Goal: Task Accomplishment & Management: Manage account settings

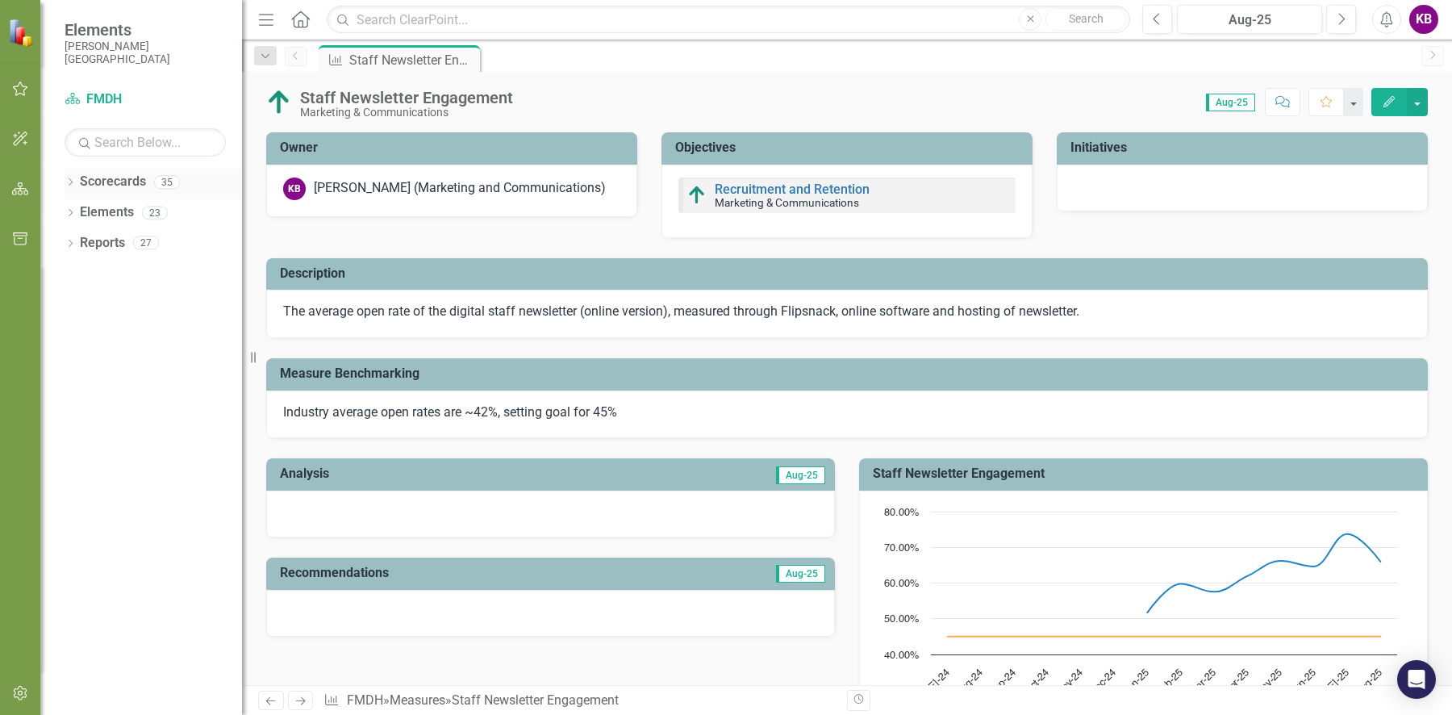
click at [73, 185] on icon "Dropdown" at bounding box center [70, 183] width 11 height 9
click at [73, 185] on div "Dropdown" at bounding box center [68, 181] width 14 height 11
click at [23, 90] on icon "button" at bounding box center [20, 88] width 17 height 13
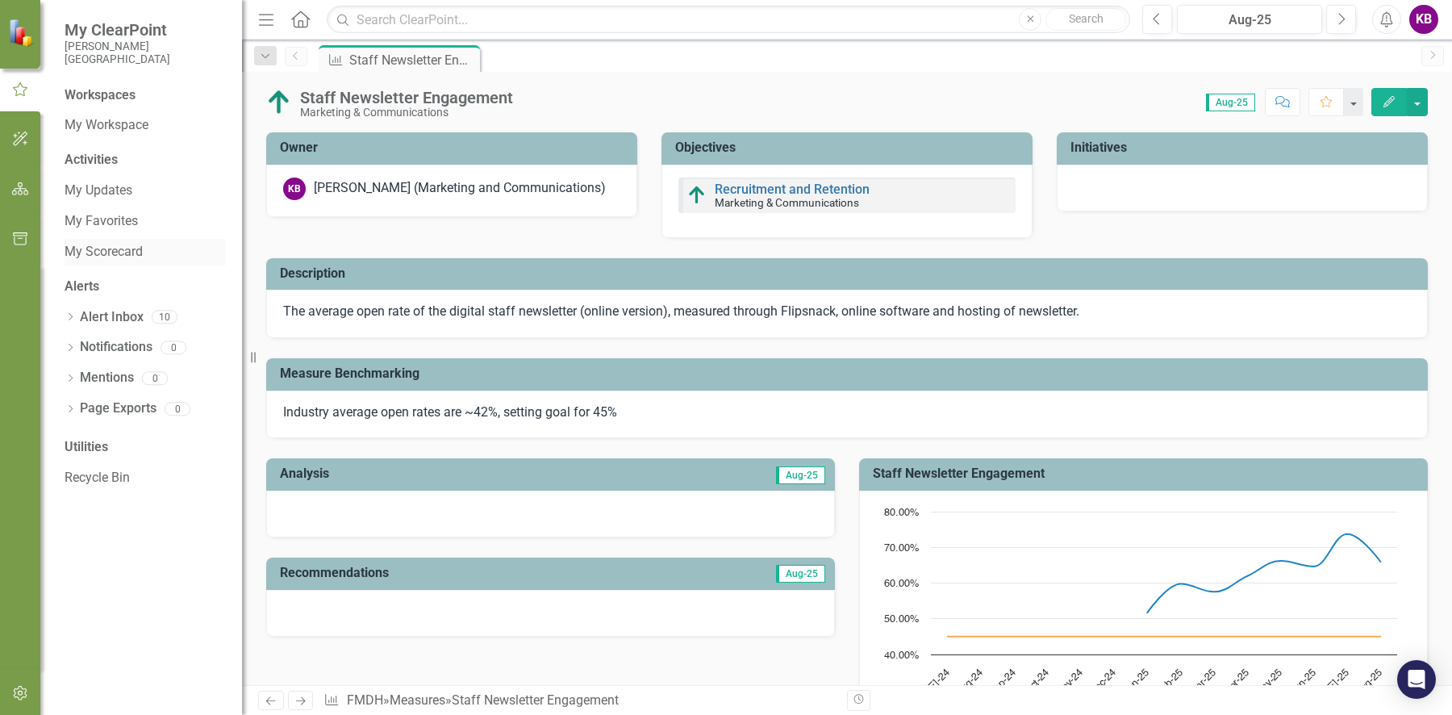
click at [122, 253] on link "My Scorecard" at bounding box center [145, 252] width 161 height 19
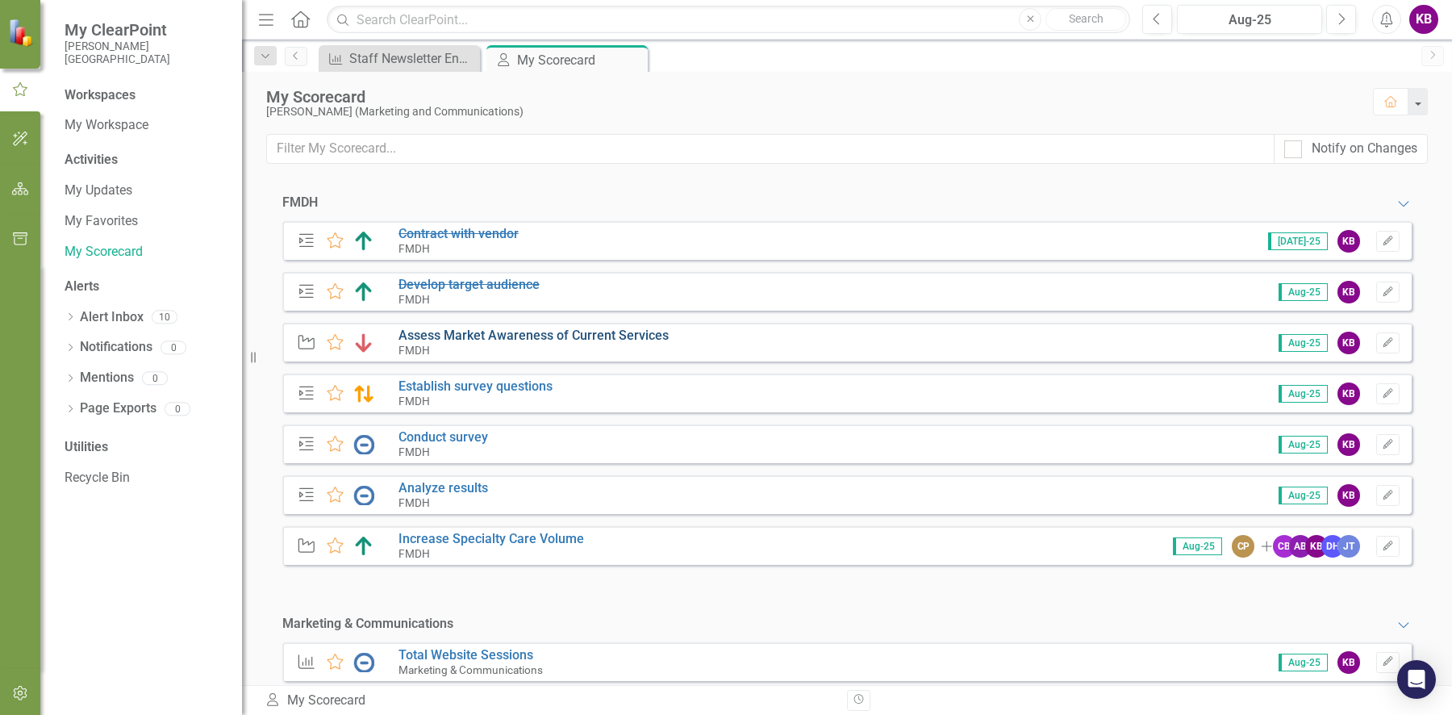
click at [620, 339] on link "Assess Market Awareness of Current Services" at bounding box center [534, 335] width 270 height 15
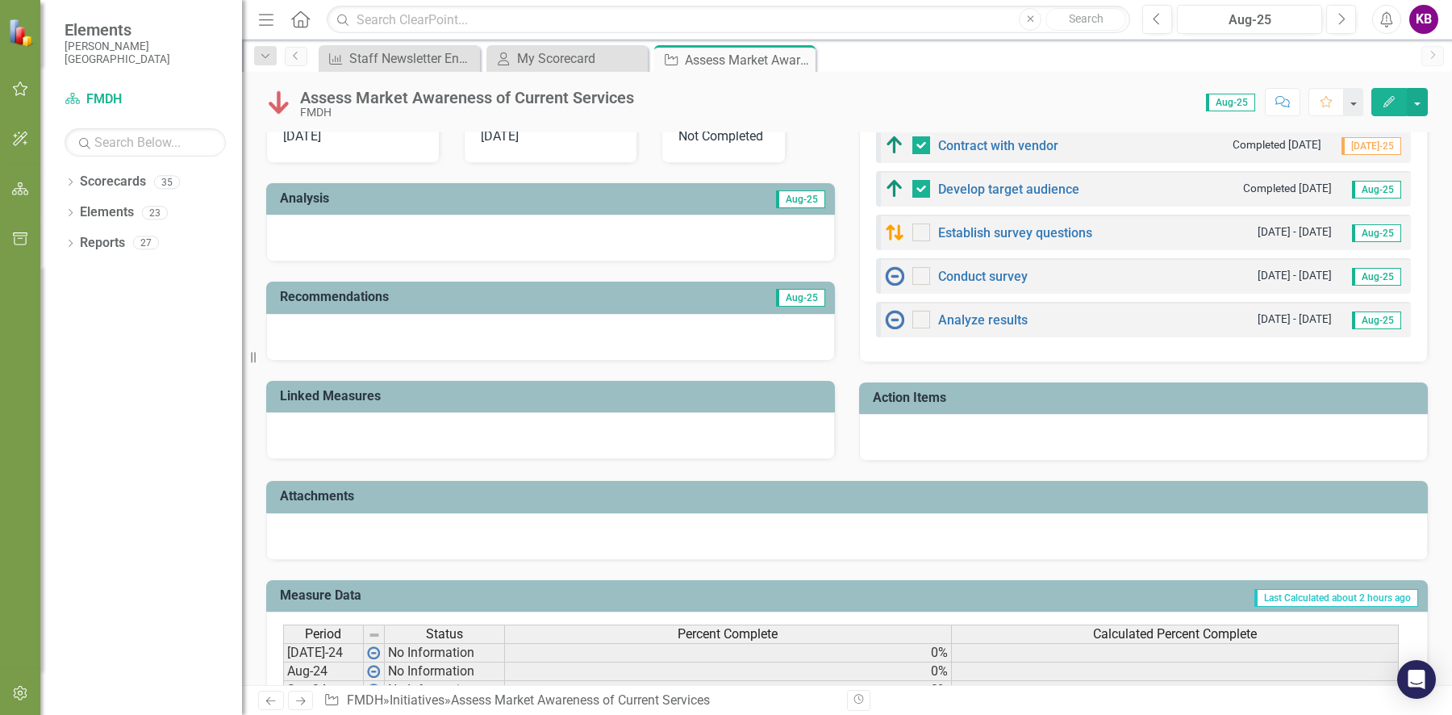
scroll to position [569, 0]
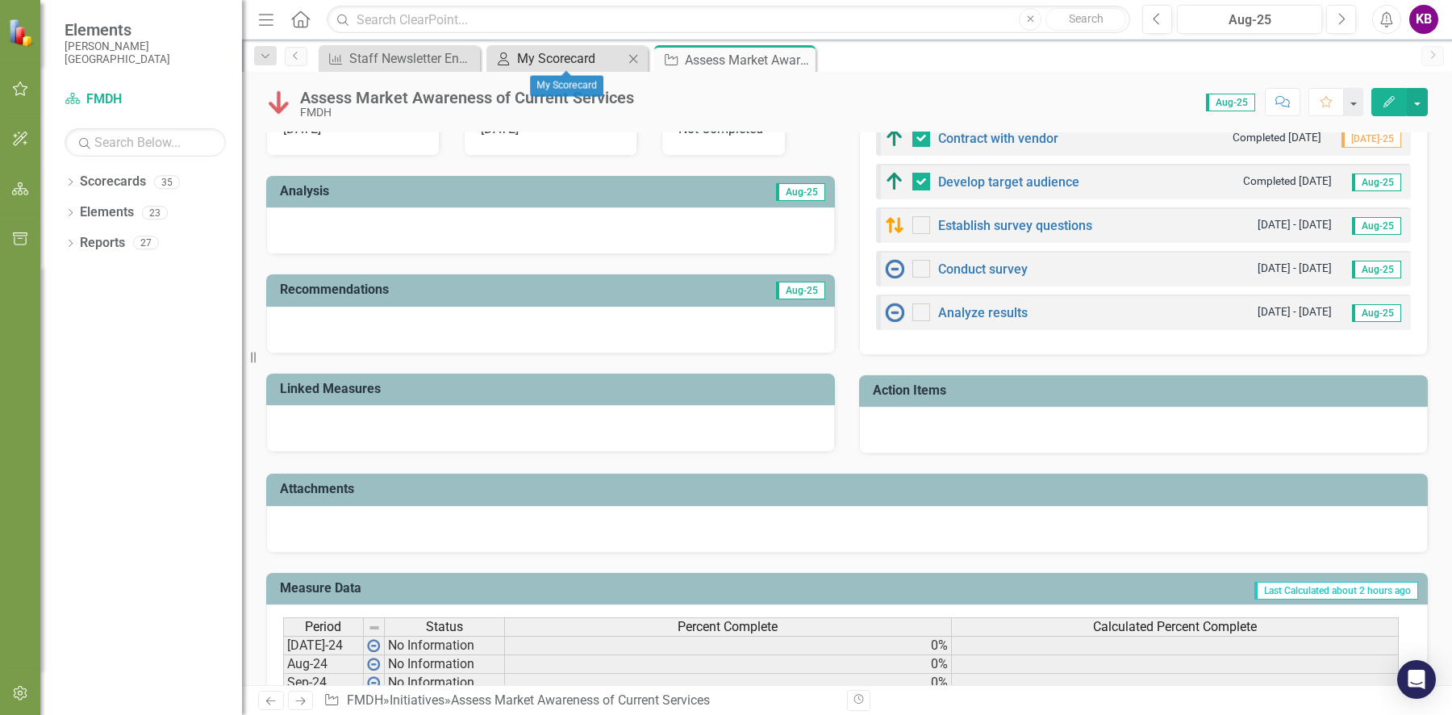
click at [530, 52] on div "My Scorecard" at bounding box center [570, 58] width 106 height 20
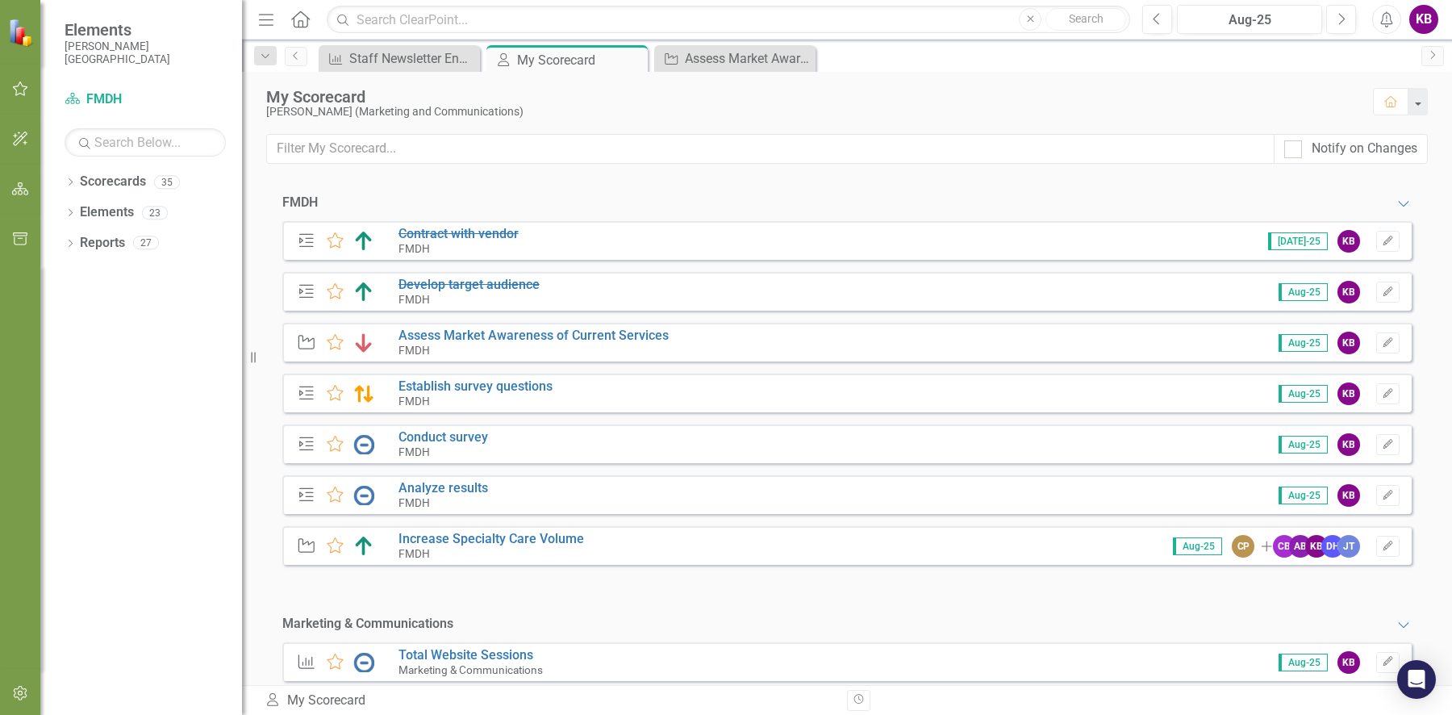
scroll to position [136, 0]
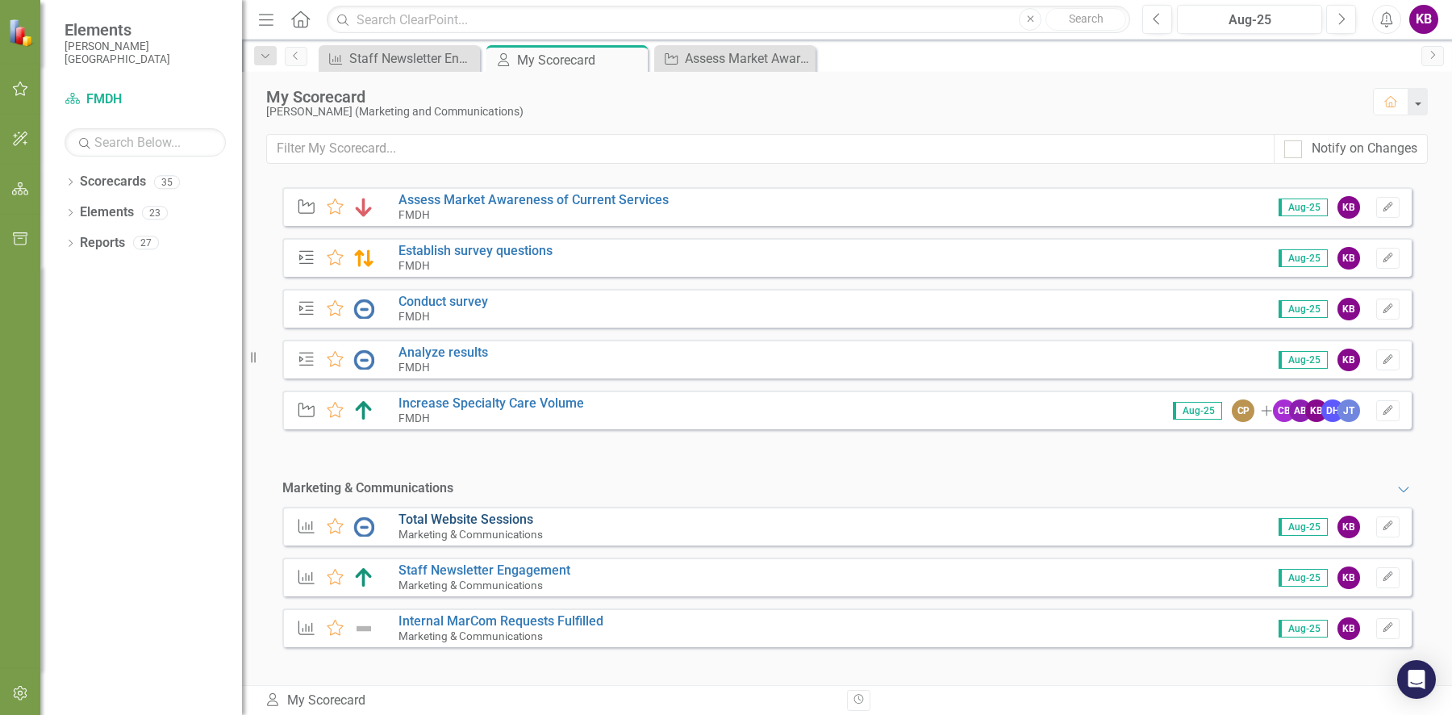
click at [470, 517] on link "Total Website Sessions" at bounding box center [466, 518] width 135 height 15
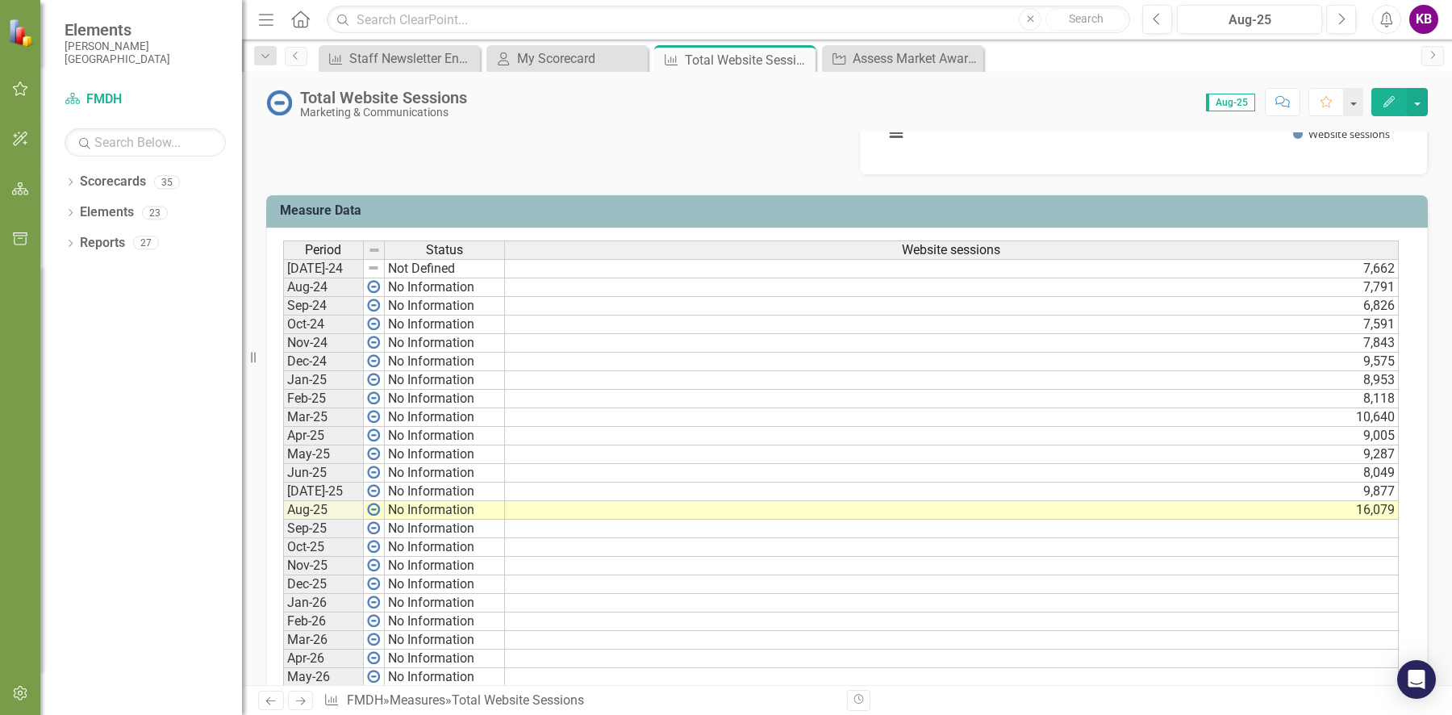
scroll to position [616, 0]
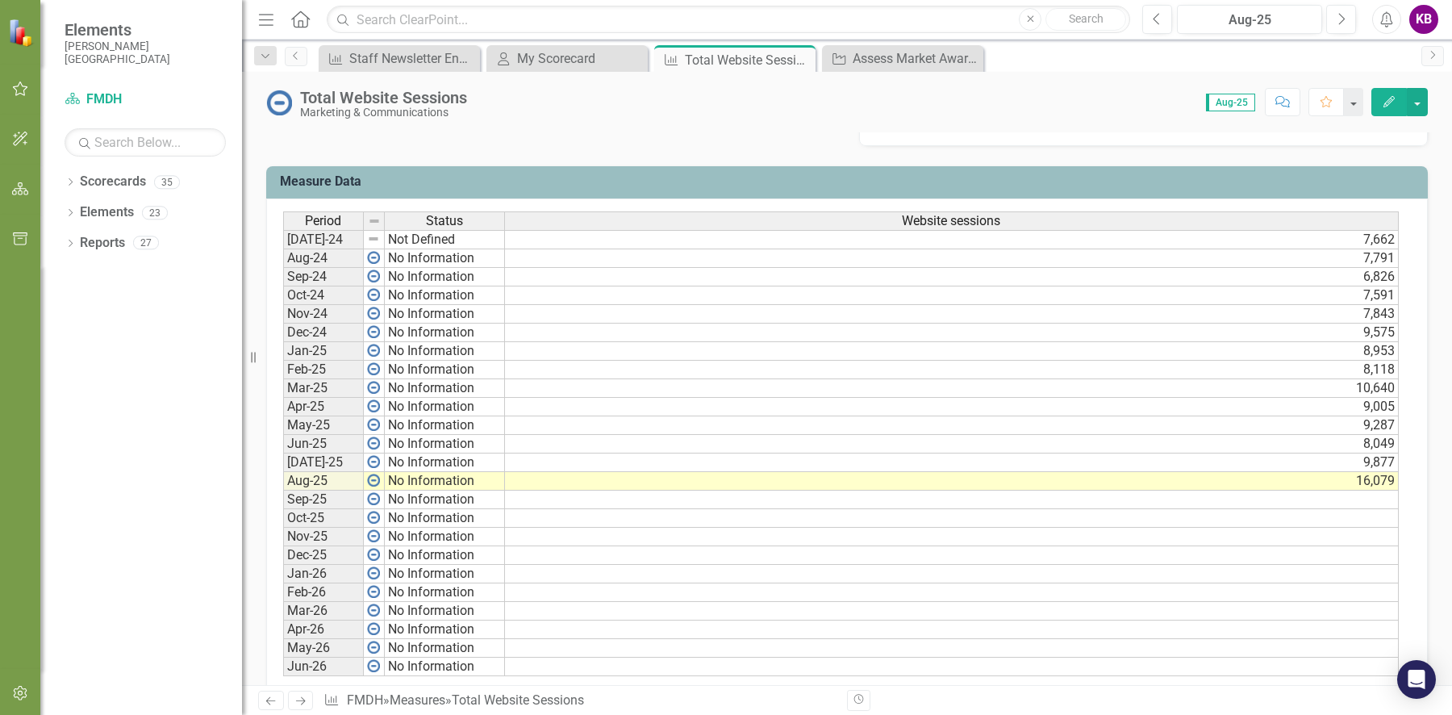
click at [433, 233] on td "Not Defined" at bounding box center [445, 239] width 120 height 19
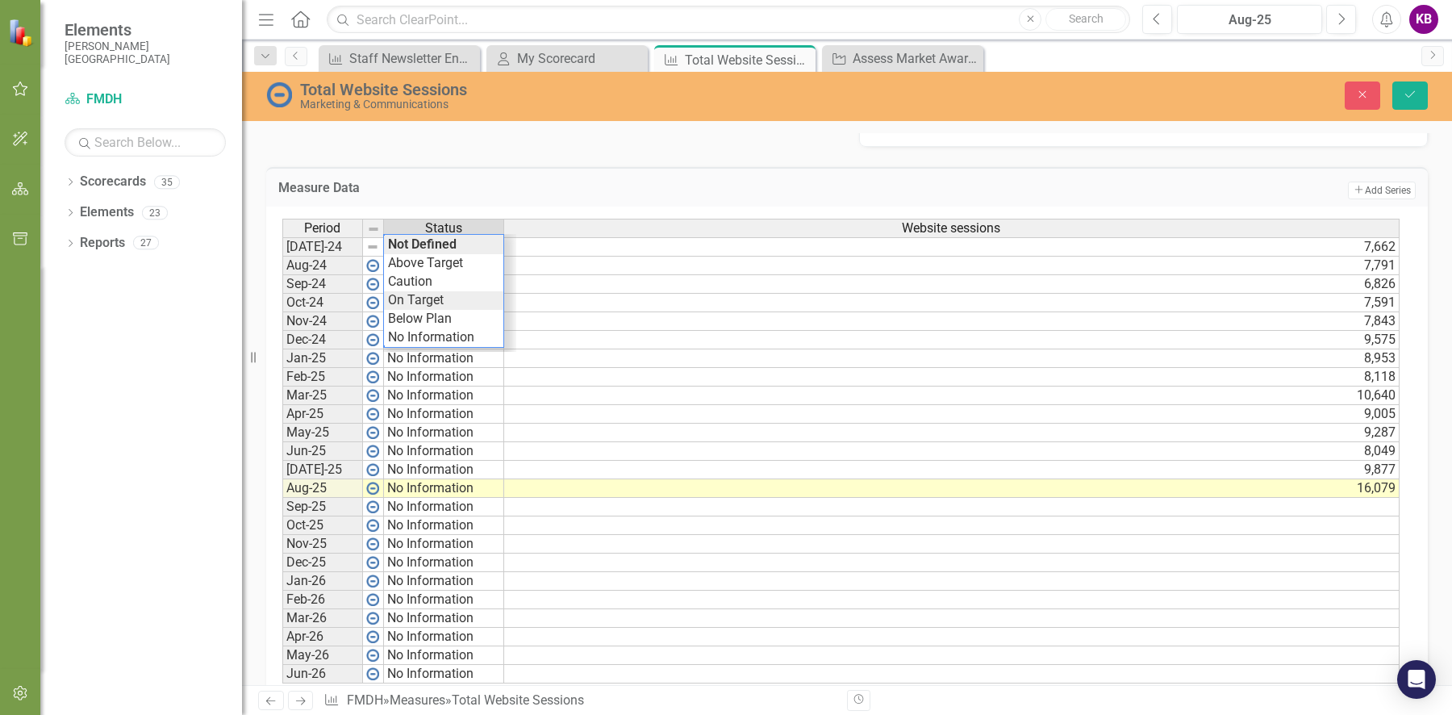
click at [419, 290] on div "Period Status Website sessions [DATE]-24 Not Defined 7,662 Aug-24 No Informatio…" at bounding box center [840, 451] width 1117 height 465
click at [371, 240] on img at bounding box center [372, 246] width 13 height 13
click at [407, 242] on td "On Target" at bounding box center [444, 246] width 120 height 19
click at [427, 244] on div "Period Status Website sessions [DATE]-24 On Target 7,662 Aug-24 No Information …" at bounding box center [840, 451] width 1117 height 465
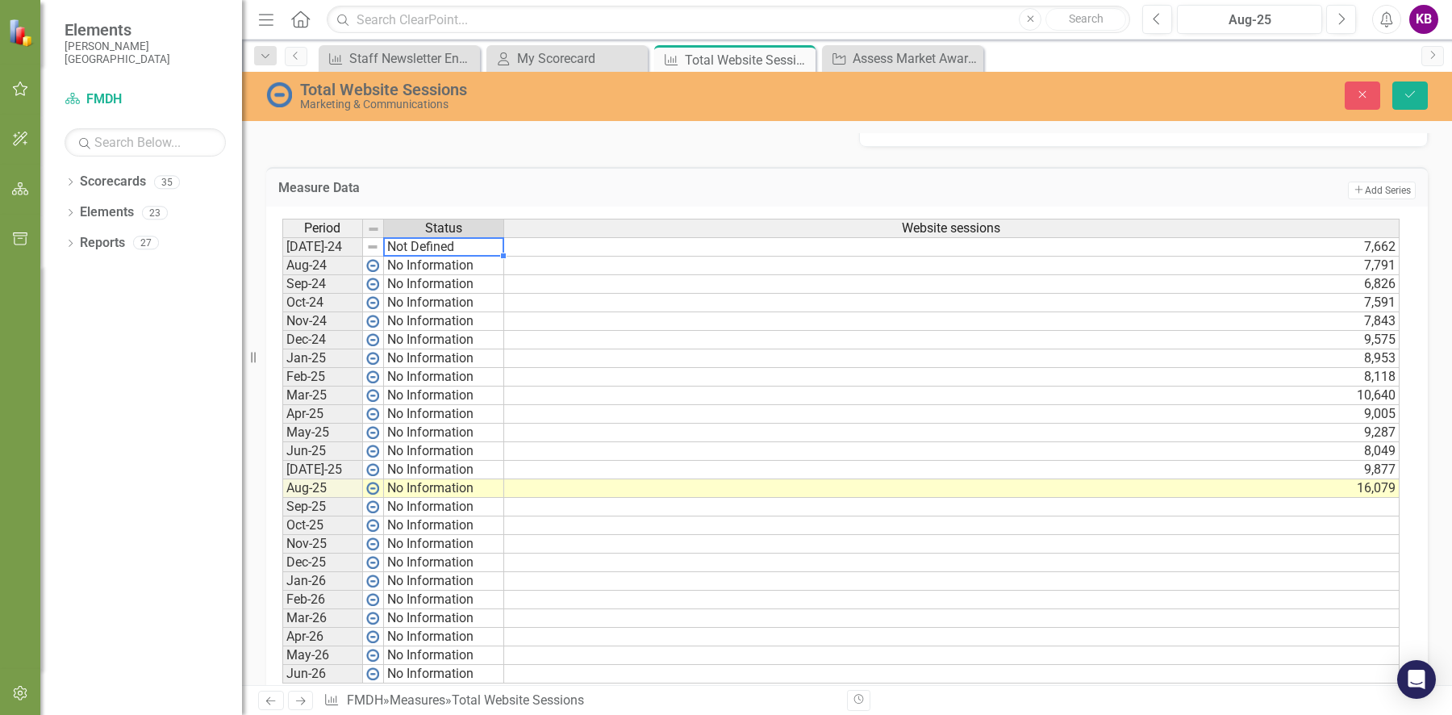
click at [391, 242] on td "Not Defined" at bounding box center [444, 246] width 120 height 19
click at [430, 325] on div "Period Status Website sessions [DATE]-24 Not Defined 7,662 Aug-24 No Informatio…" at bounding box center [840, 451] width 1117 height 465
click at [452, 481] on td "No Information" at bounding box center [444, 488] width 120 height 19
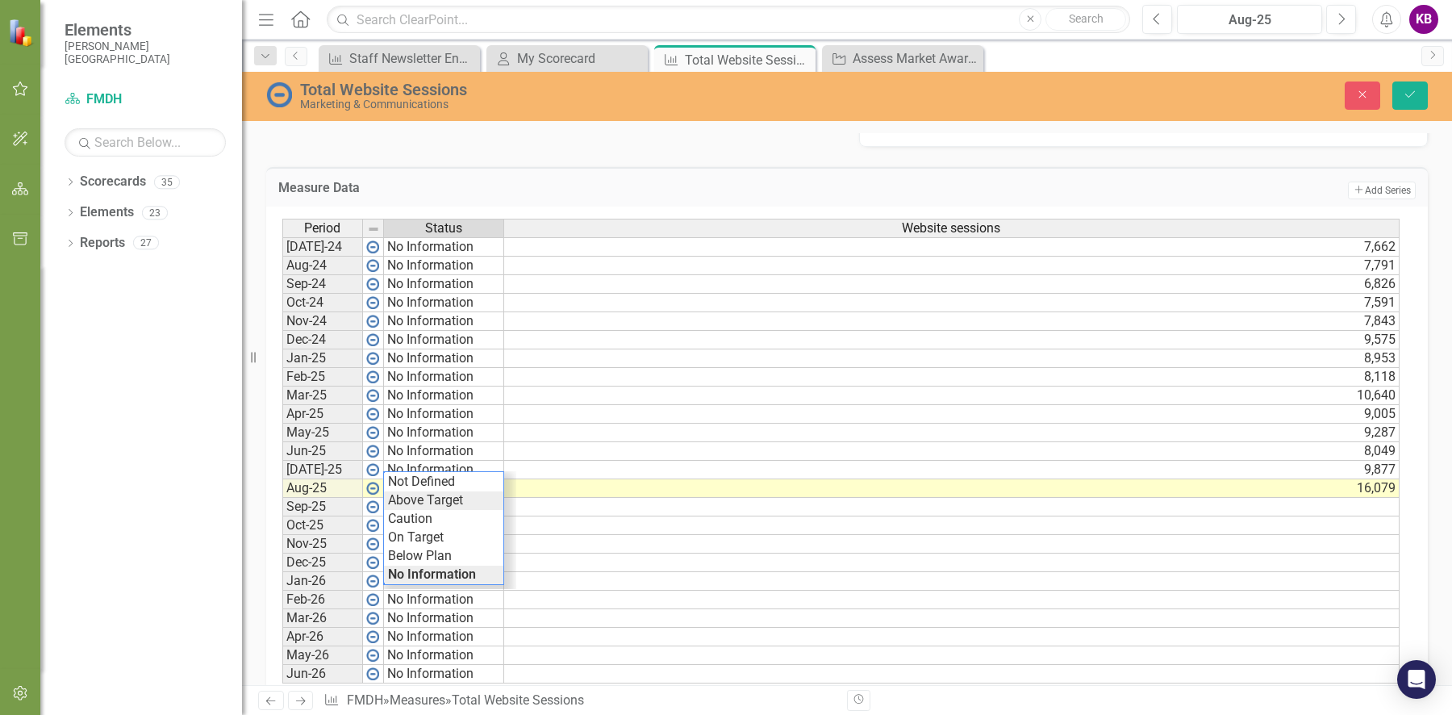
click at [452, 502] on div "Period Status Website sessions [DATE]-24 No Information 7,662 Aug-24 No Informa…" at bounding box center [840, 451] width 1117 height 465
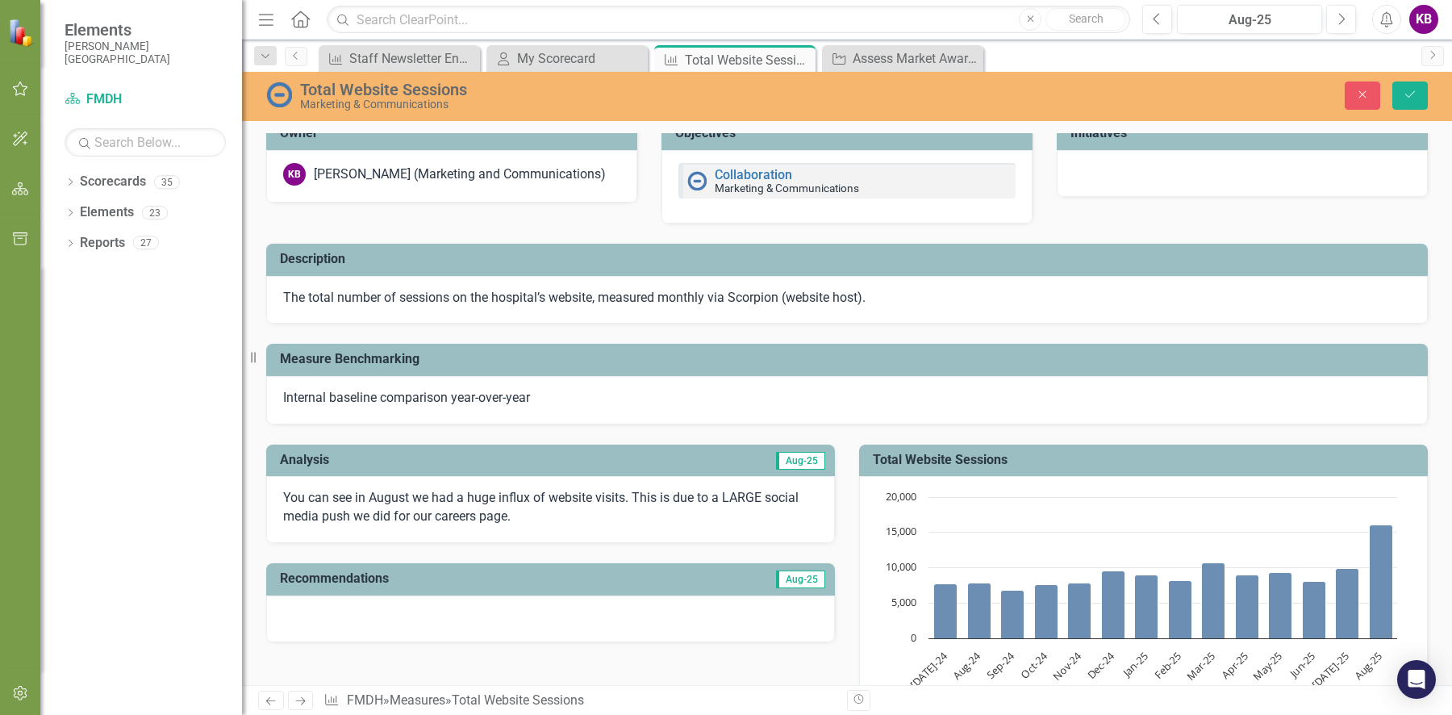
scroll to position [0, 0]
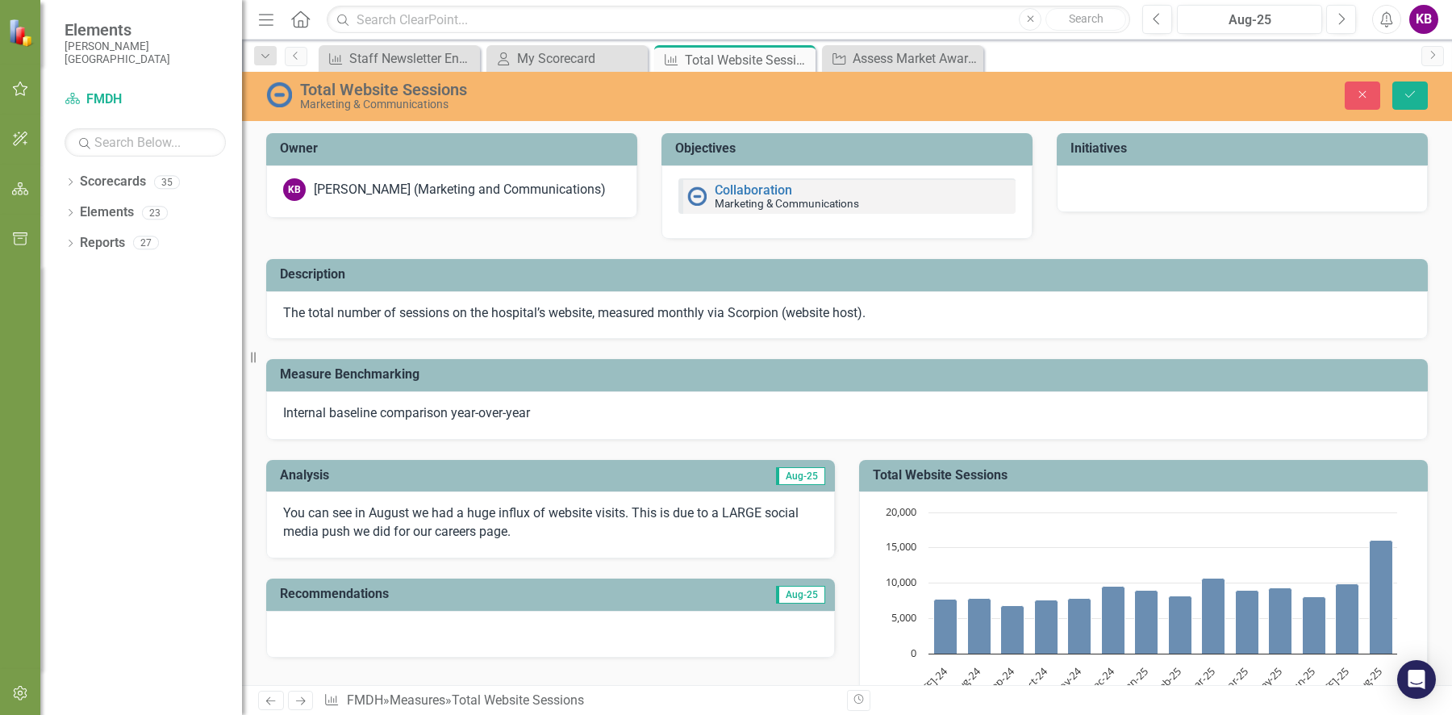
click at [432, 412] on span "Internal baseline comparison year-over-year" at bounding box center [406, 412] width 247 height 15
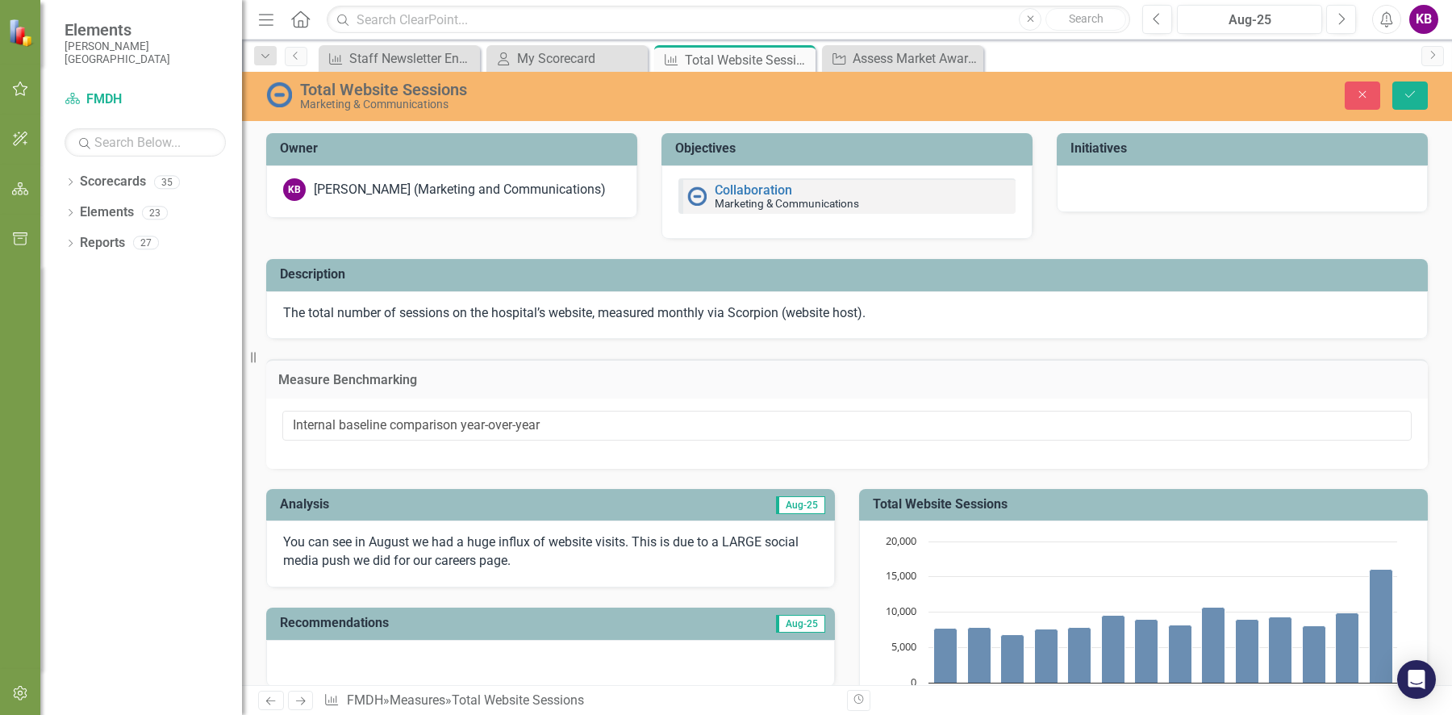
click at [582, 375] on h3 "Measure Benchmarking" at bounding box center [846, 380] width 1137 height 15
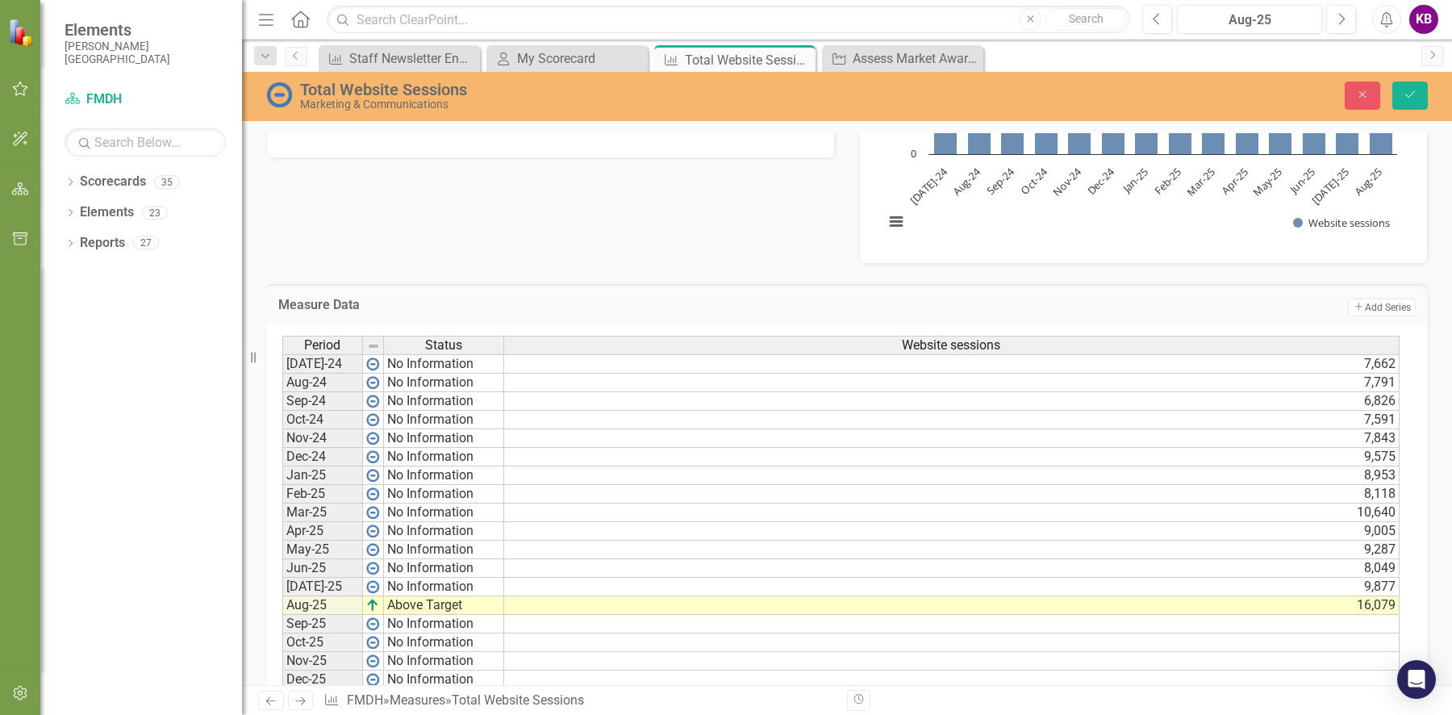
scroll to position [569, 0]
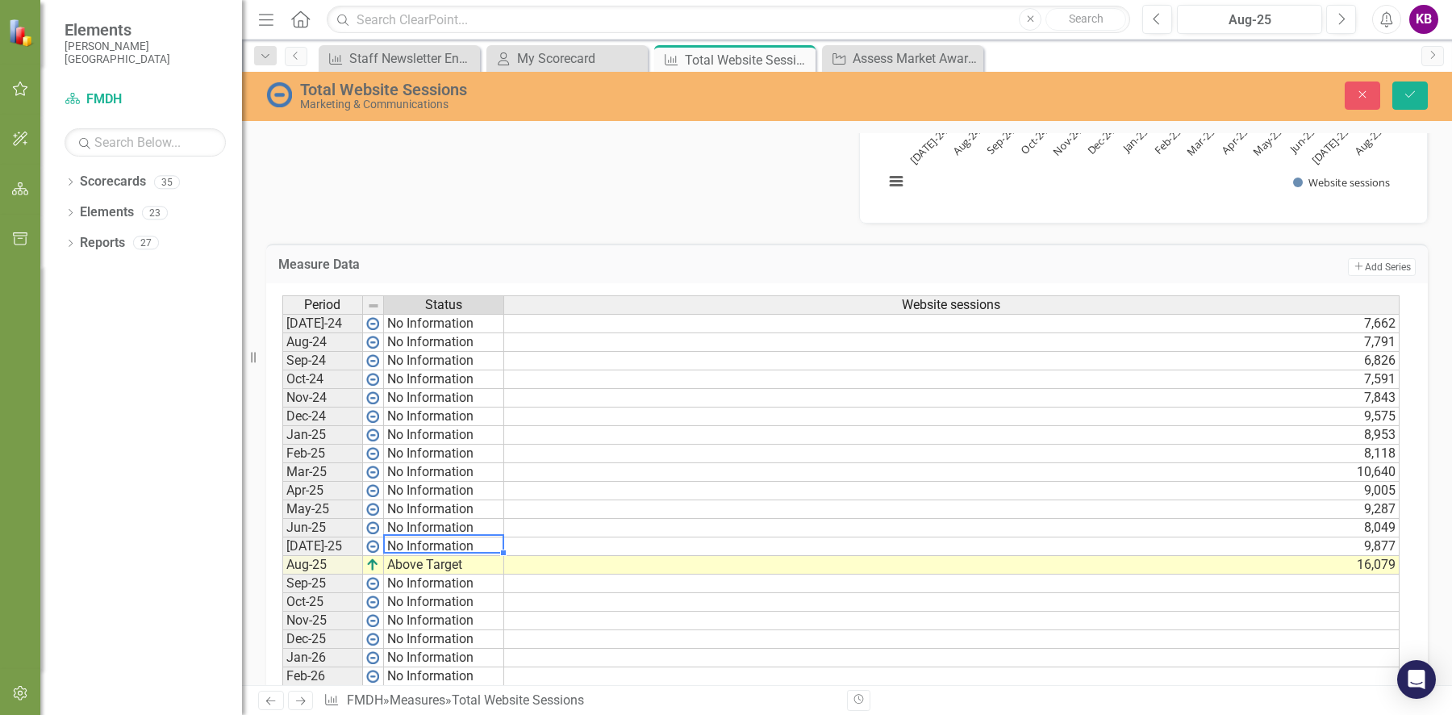
click at [433, 538] on td "No Information" at bounding box center [444, 546] width 120 height 19
click at [427, 591] on div "Period Status Website sessions [DATE]-24 No Information 7,662 Aug-24 No Informa…" at bounding box center [840, 527] width 1117 height 465
click at [431, 526] on td "No Information" at bounding box center [444, 528] width 120 height 19
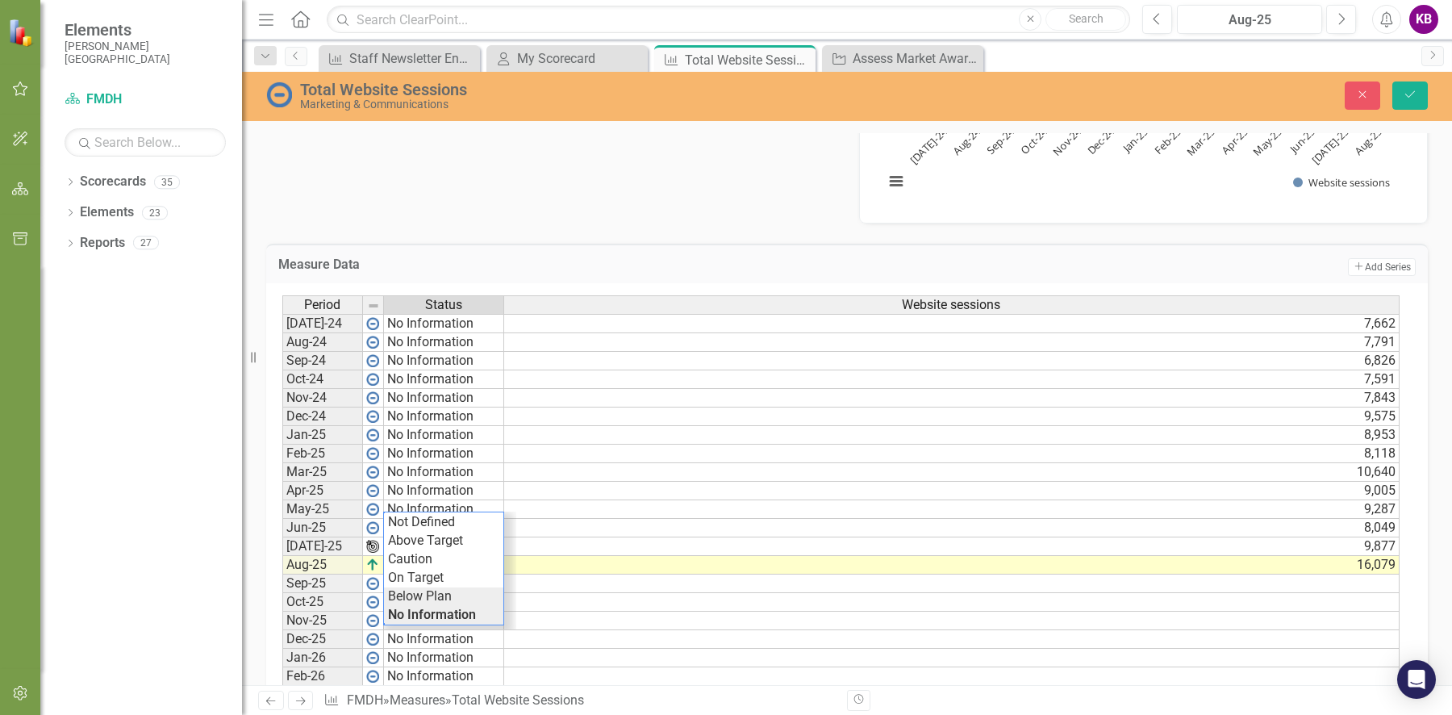
click at [428, 588] on div "Period Status Website sessions [DATE]-24 No Information 7,662 Aug-24 No Informa…" at bounding box center [840, 527] width 1117 height 465
click at [431, 503] on td "No Information" at bounding box center [444, 509] width 120 height 19
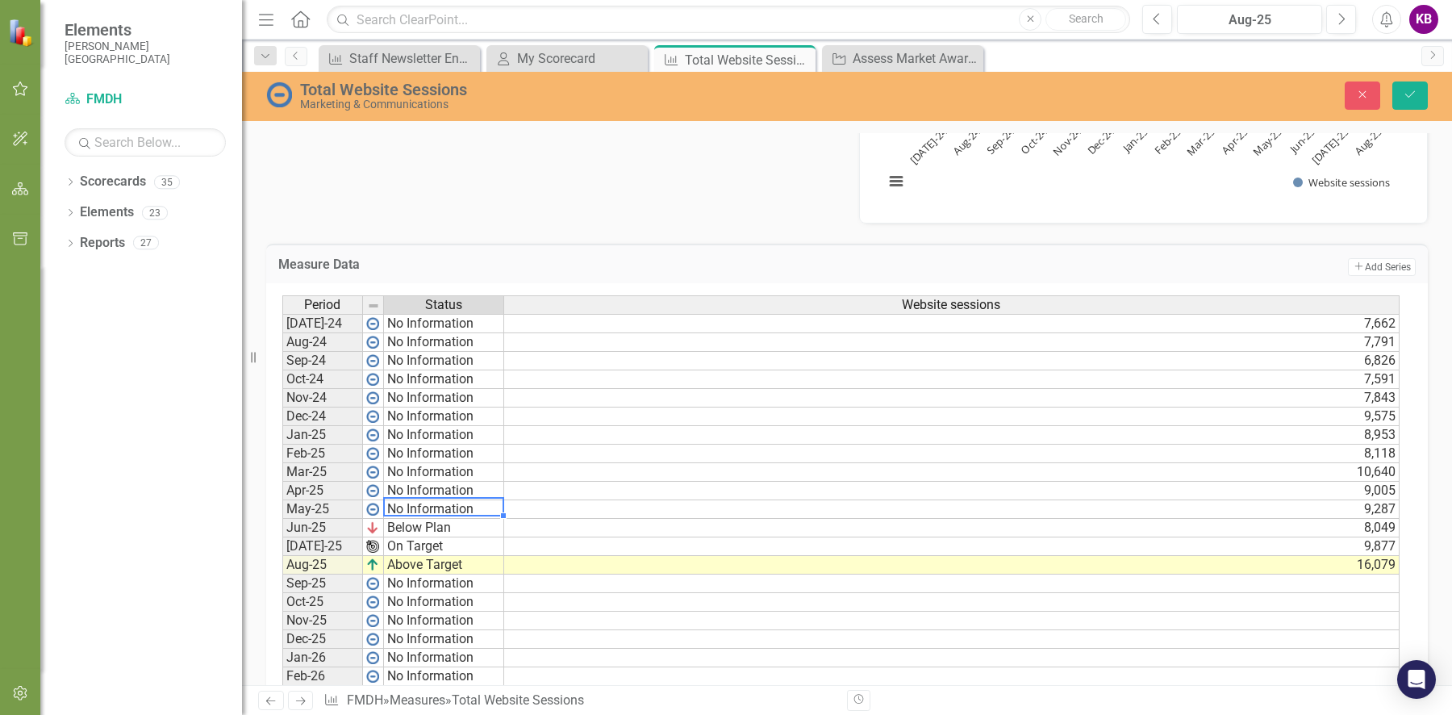
click at [431, 503] on td "No Information" at bounding box center [444, 509] width 120 height 19
click at [436, 555] on div "Period Status Website sessions [DATE]-24 No Information 7,662 Aug-24 No Informa…" at bounding box center [840, 527] width 1117 height 465
click at [440, 486] on td "No Information" at bounding box center [444, 491] width 120 height 19
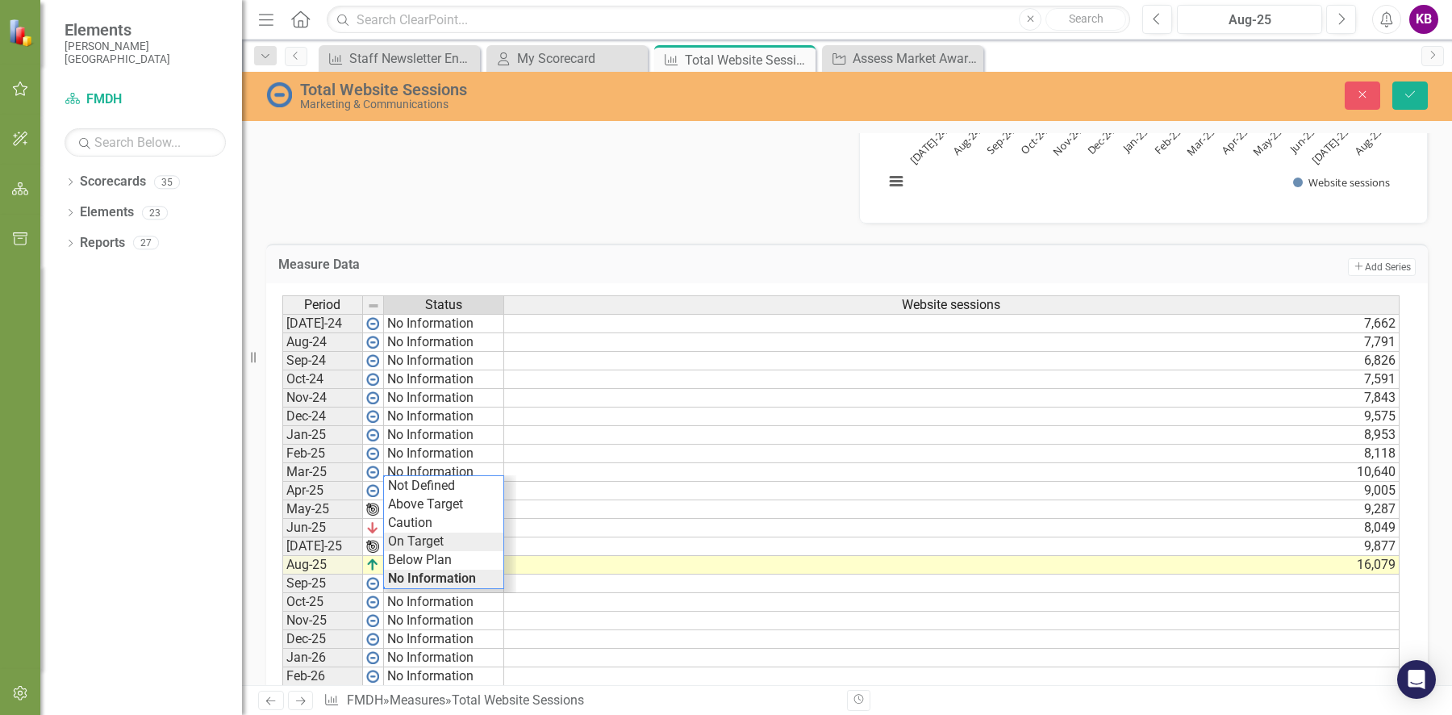
click at [435, 538] on div "Period Status Website sessions [DATE]-24 No Information 7,662 Aug-24 No Informa…" at bounding box center [840, 527] width 1117 height 465
click at [437, 465] on td "No Information" at bounding box center [444, 472] width 120 height 19
click at [425, 479] on div "Period Status Website sessions [DATE]-24 No Information 7,662 Aug-24 No Informa…" at bounding box center [840, 527] width 1117 height 465
click at [332, 428] on td "Jan-25" at bounding box center [322, 435] width 81 height 19
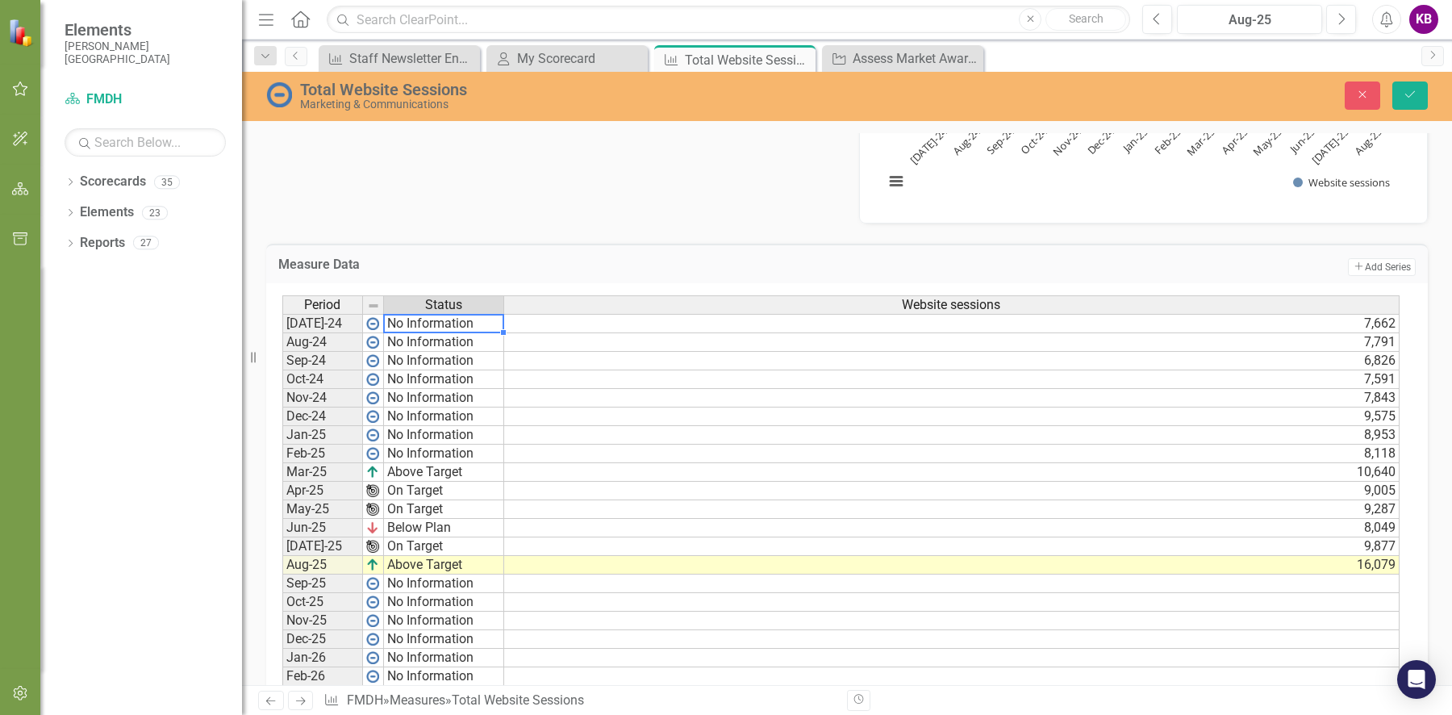
click at [422, 319] on td "No Information" at bounding box center [444, 323] width 120 height 19
click at [428, 388] on div "Period Status Website sessions [DATE]-24 No Information 7,662 Aug-24 No Informa…" at bounding box center [840, 527] width 1117 height 465
click at [429, 339] on td "No Information" at bounding box center [444, 342] width 120 height 19
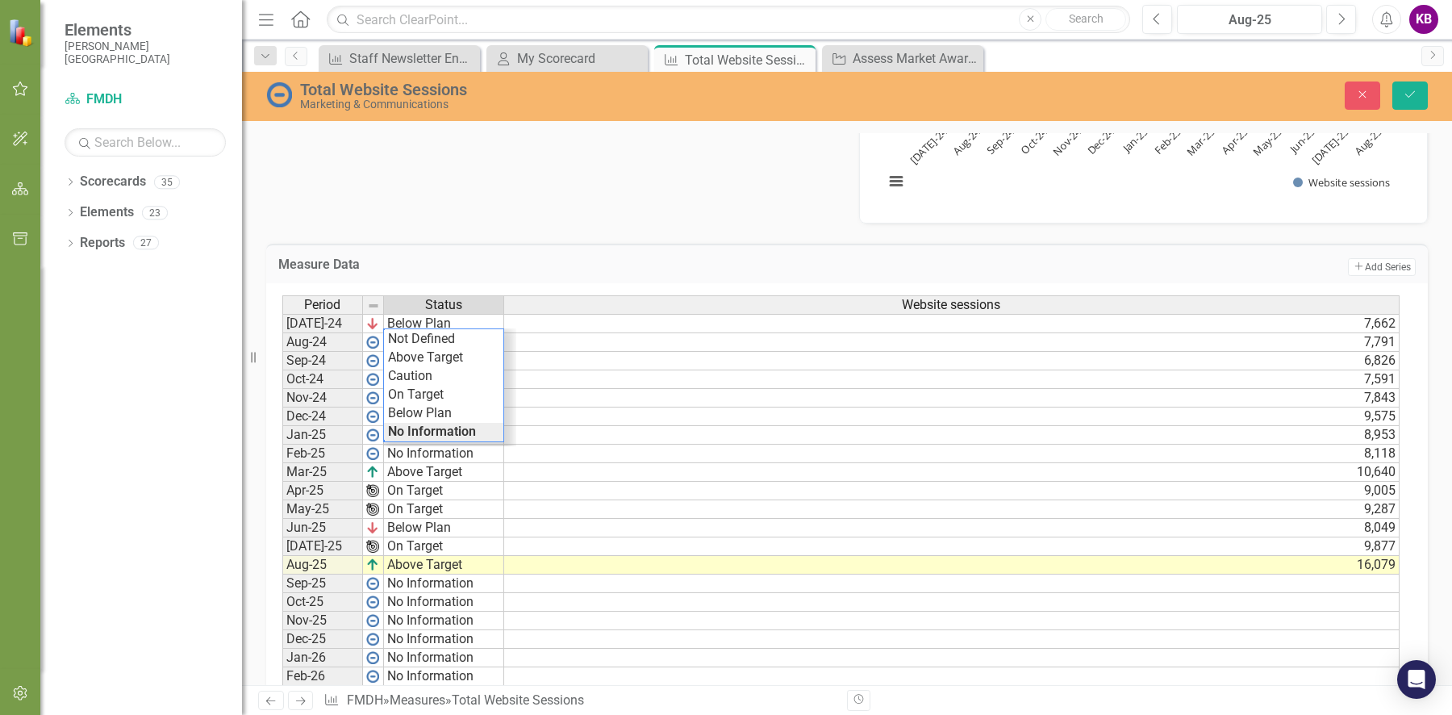
click at [440, 406] on div "Period Status Website sessions [DATE]-24 Below Plan 7,662 Aug-24 No Information…" at bounding box center [840, 527] width 1117 height 465
click at [454, 358] on td "No Information" at bounding box center [444, 361] width 120 height 19
click at [441, 426] on td "Below Plan" at bounding box center [443, 432] width 119 height 19
click at [470, 412] on td "No Information" at bounding box center [444, 416] width 120 height 19
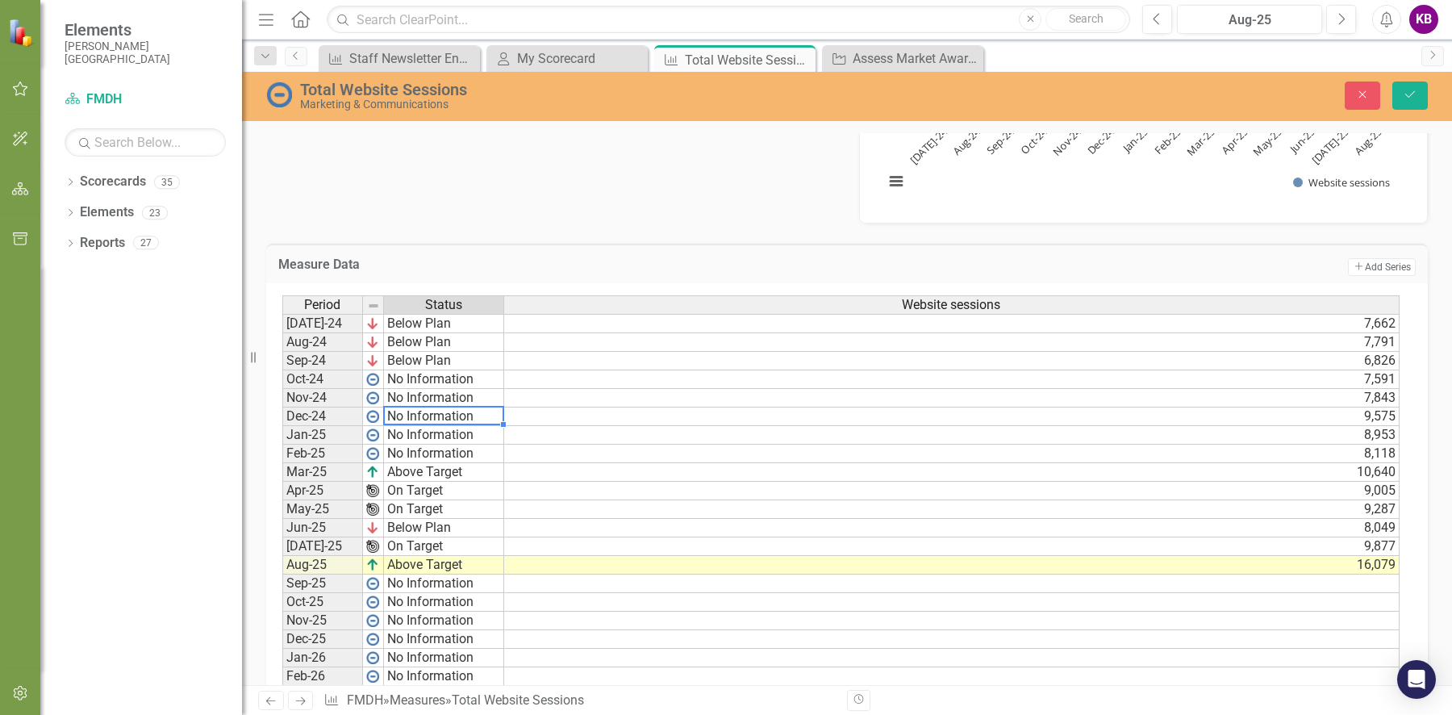
click at [469, 412] on td "No Information" at bounding box center [444, 416] width 120 height 19
click at [447, 465] on div "Period Status Website sessions [DATE]-24 Below Plan 7,662 Aug-24 Below Plan 7,7…" at bounding box center [840, 527] width 1117 height 465
click at [443, 429] on td "No Information" at bounding box center [444, 435] width 120 height 19
click at [427, 496] on div "Period Status Website sessions [DATE]-24 Below Plan 7,662 Aug-24 Below Plan 7,7…" at bounding box center [840, 527] width 1117 height 465
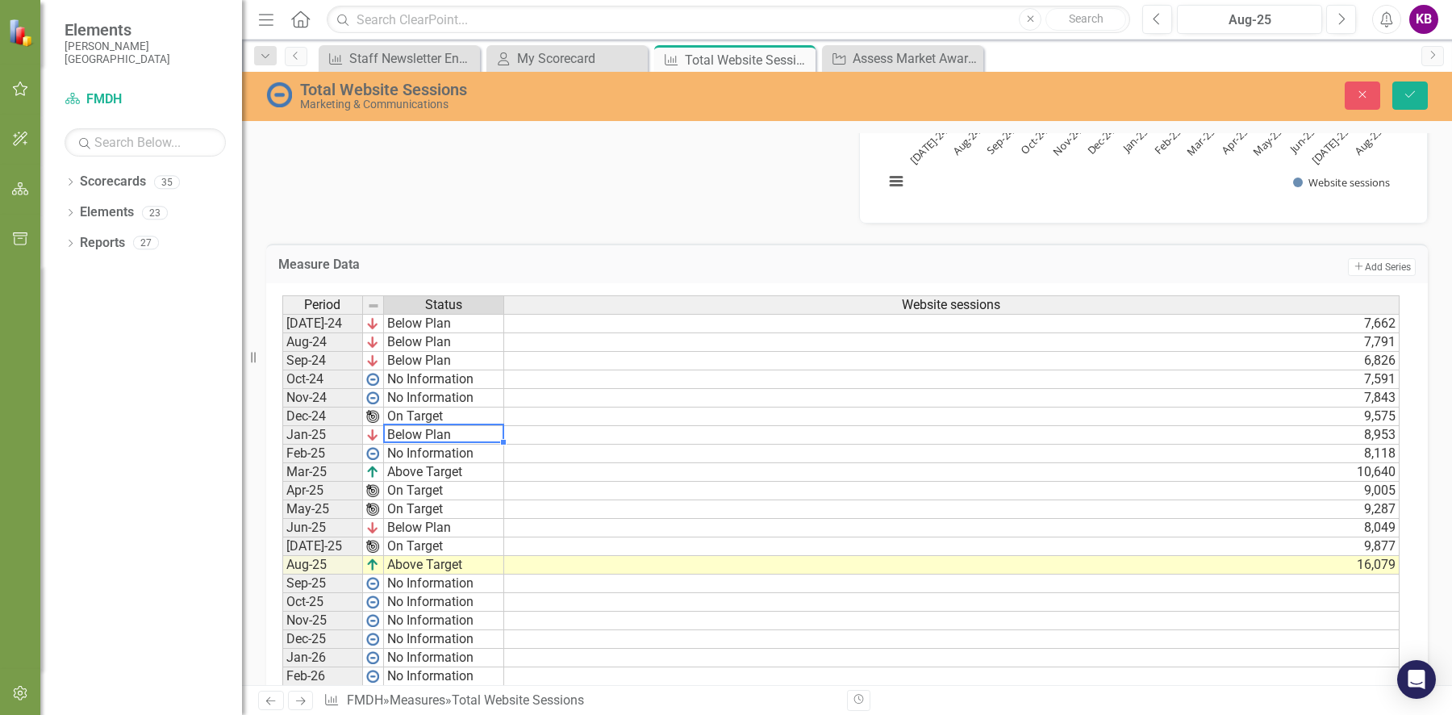
click at [440, 444] on td "No Information" at bounding box center [444, 453] width 120 height 19
click at [433, 520] on div "Period Status Website sessions [DATE]-24 Below Plan 7,662 Aug-24 Below Plan 7,7…" at bounding box center [840, 527] width 1117 height 465
click at [436, 394] on td "No Information" at bounding box center [444, 398] width 120 height 19
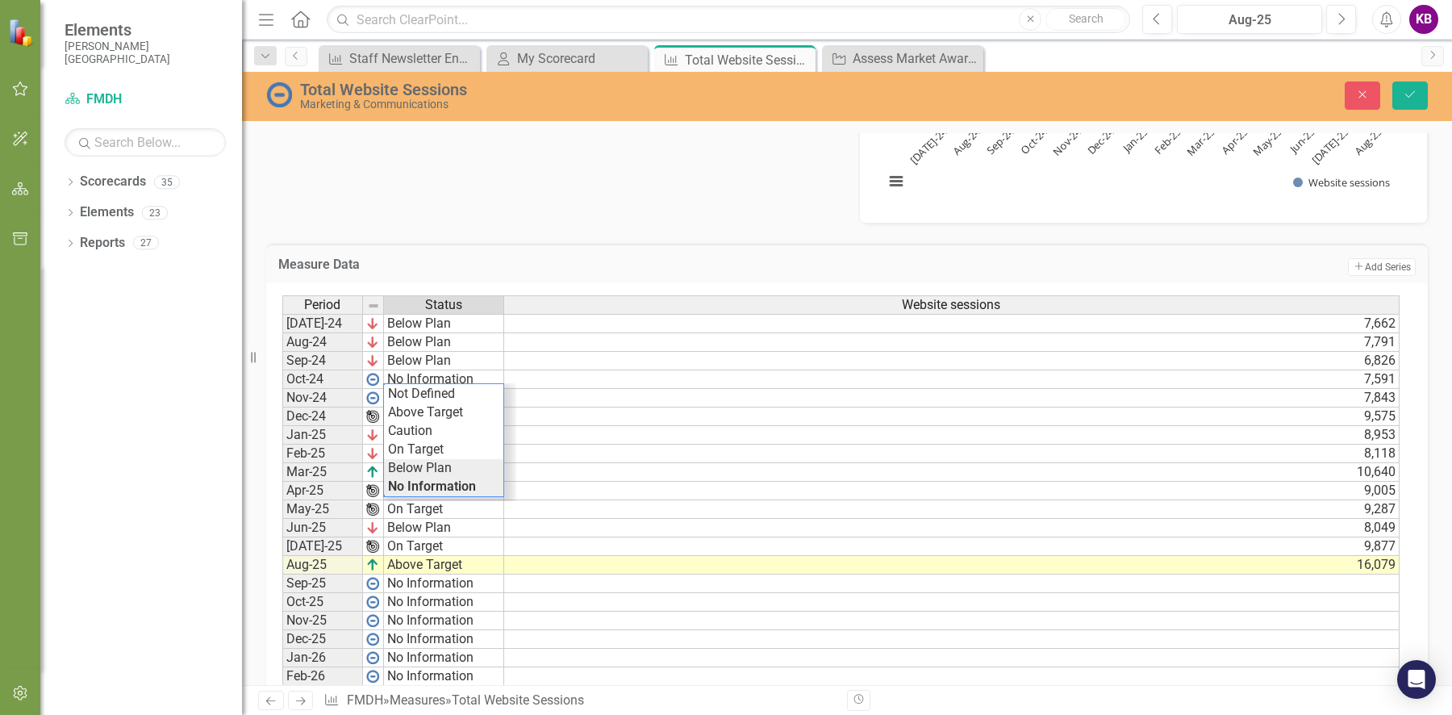
click at [436, 459] on div "Period Status Website sessions [DATE]-24 Below Plan 7,662 Aug-24 Below Plan 7,7…" at bounding box center [840, 527] width 1117 height 465
click at [425, 370] on td "No Information" at bounding box center [444, 379] width 120 height 19
type textarea "Below Plan"
click at [428, 443] on div "Period Status Website sessions [DATE]-24 Below Plan 7,662 Aug-24 Below Plan 7,7…" at bounding box center [840, 527] width 1117 height 465
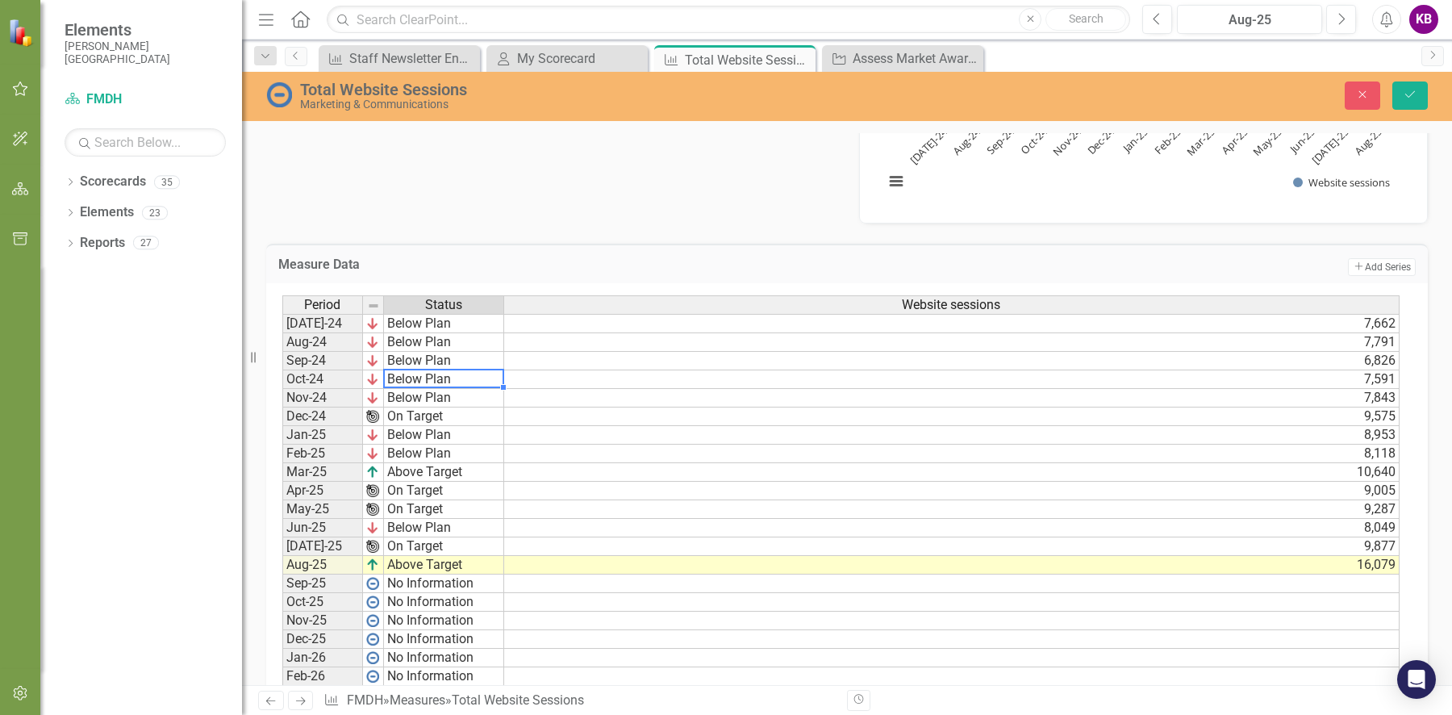
click at [526, 175] on div "Analysis Aug-25 You can see in August we had a huge influx of website visits. T…" at bounding box center [847, 62] width 1186 height 324
click at [1409, 95] on icon "Save" at bounding box center [1410, 94] width 15 height 11
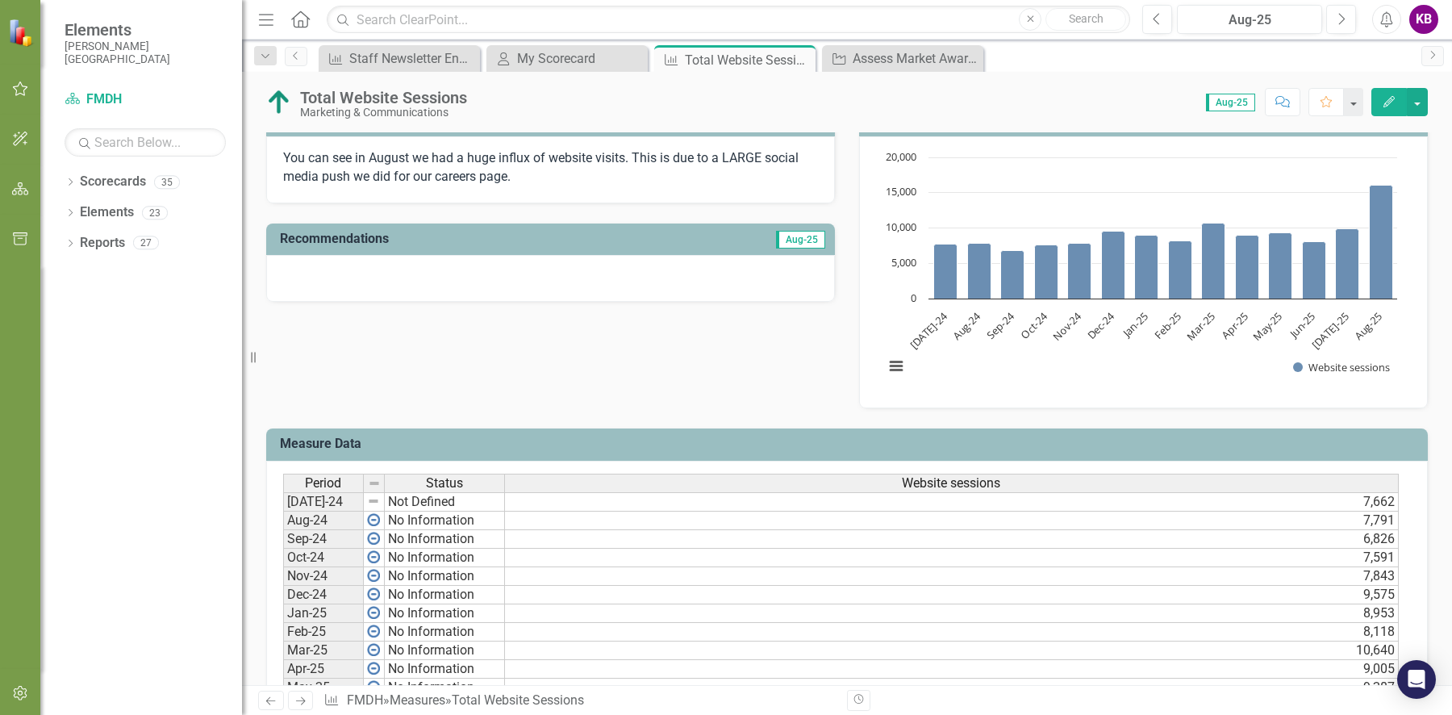
scroll to position [0, 0]
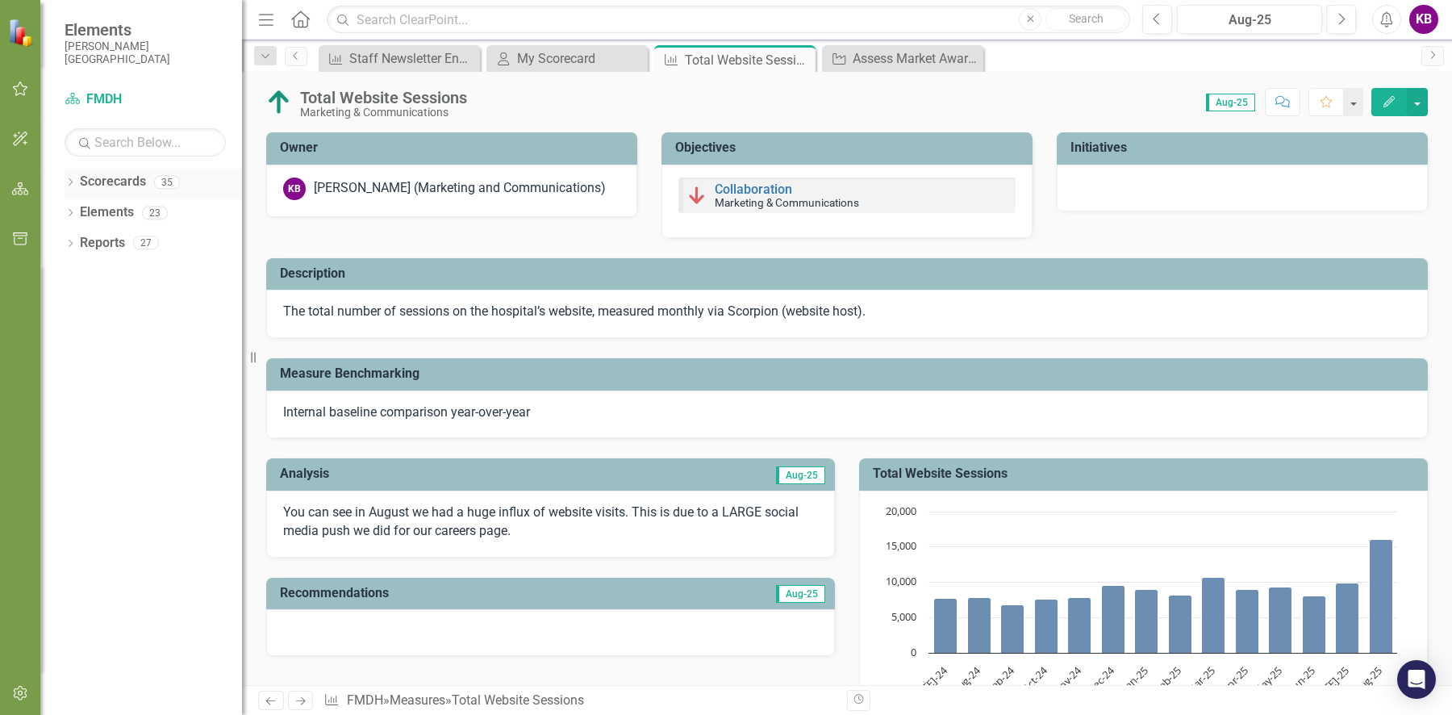
click at [69, 182] on icon "Dropdown" at bounding box center [70, 183] width 11 height 9
click at [73, 184] on div "Dropdown" at bounding box center [68, 181] width 14 height 11
click at [69, 243] on icon "Dropdown" at bounding box center [70, 244] width 11 height 9
click at [69, 243] on icon "Dropdown" at bounding box center [68, 241] width 9 height 11
click at [69, 208] on div "Dropdown" at bounding box center [70, 215] width 11 height 14
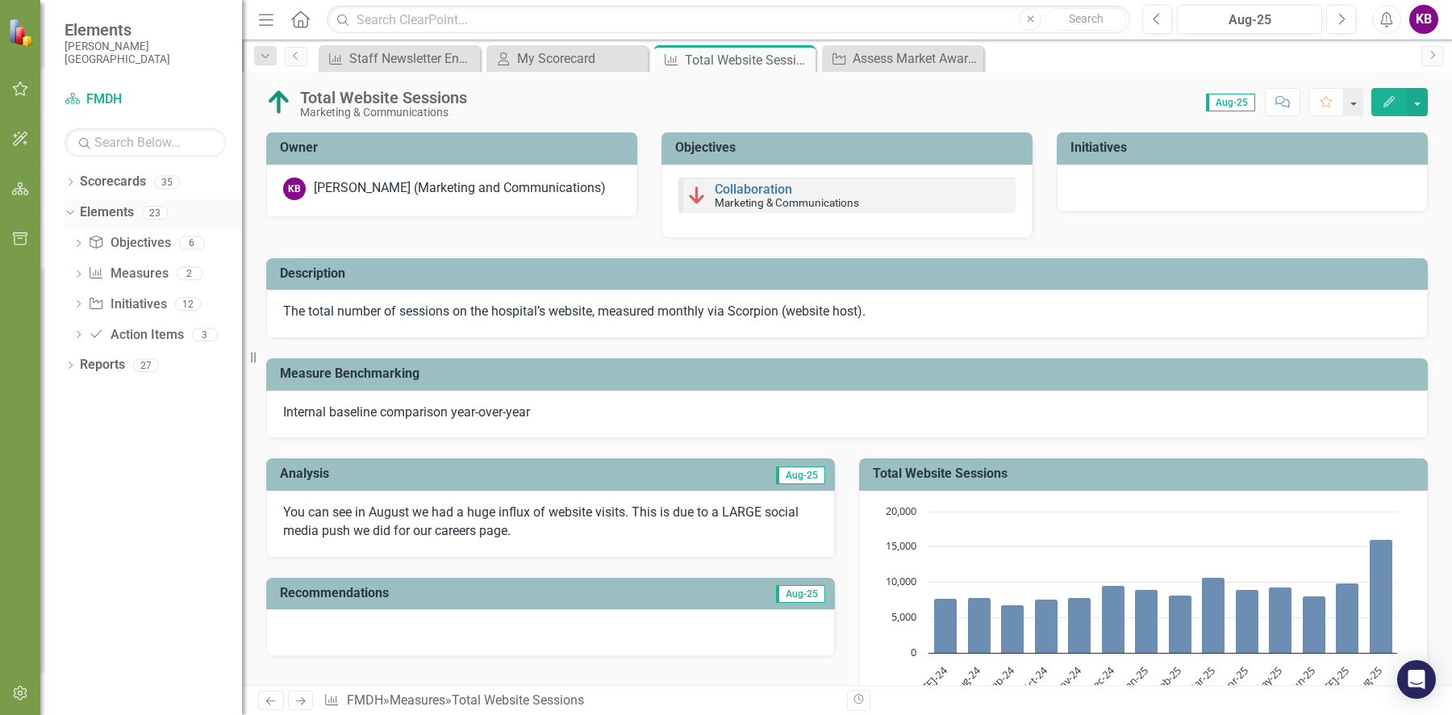
click at [69, 210] on icon "Dropdown" at bounding box center [68, 212] width 9 height 11
click at [15, 90] on icon "button" at bounding box center [20, 88] width 17 height 13
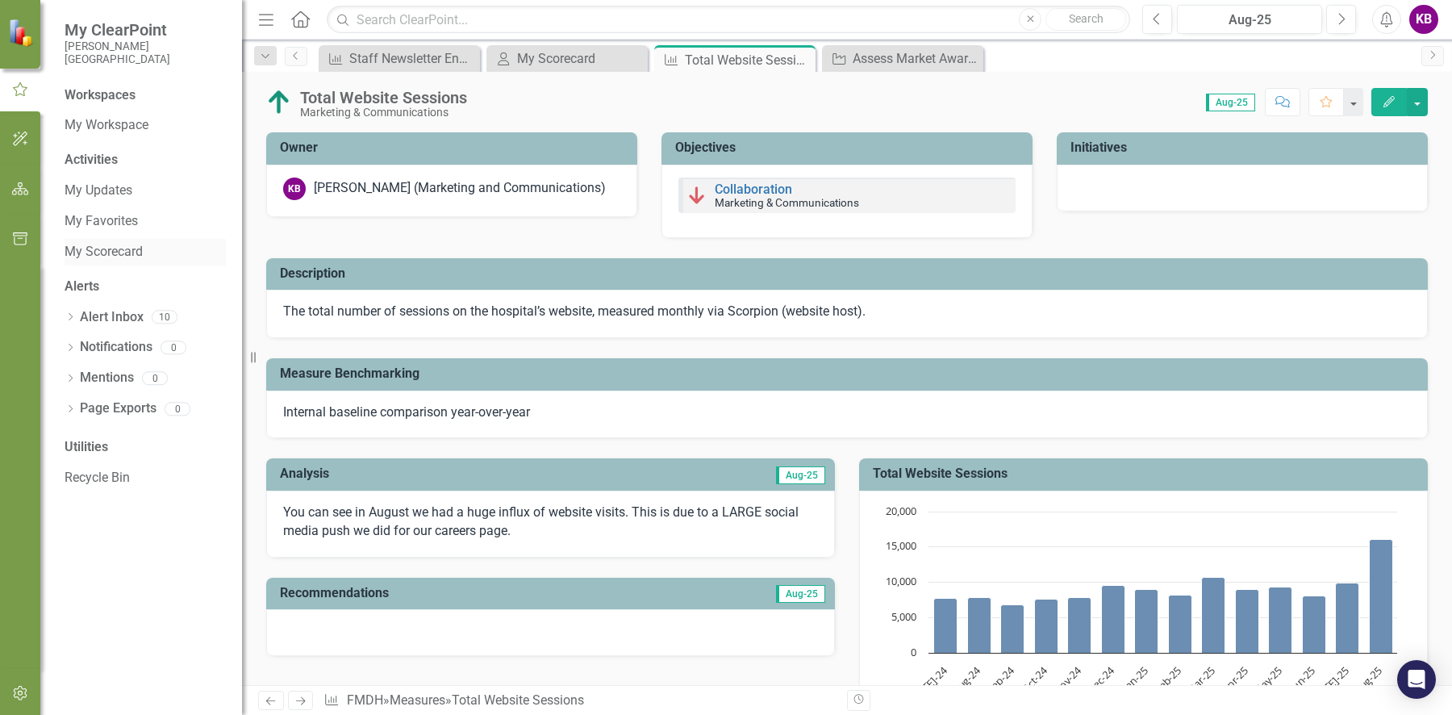
click at [98, 256] on link "My Scorecard" at bounding box center [145, 252] width 161 height 19
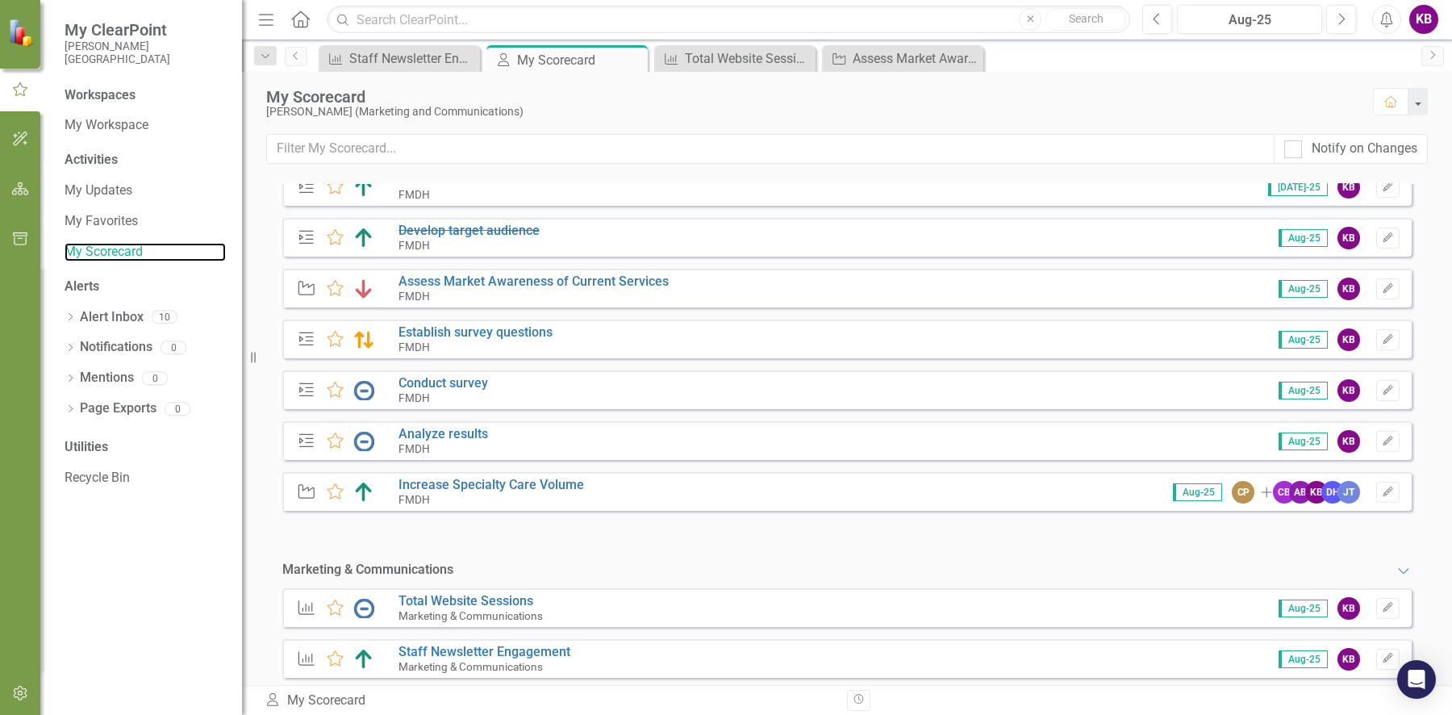
scroll to position [136, 0]
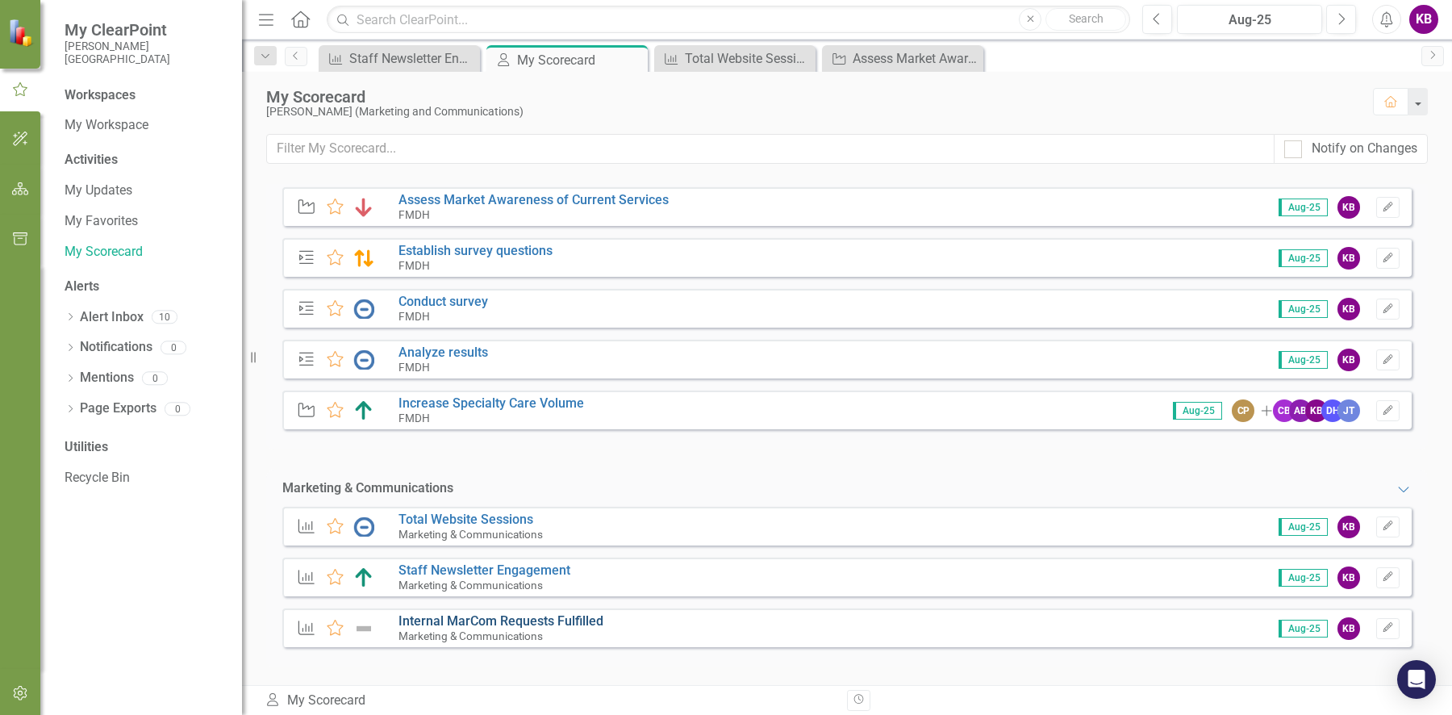
click at [497, 616] on link "Internal MarCom Requests Fulfilled" at bounding box center [501, 620] width 205 height 15
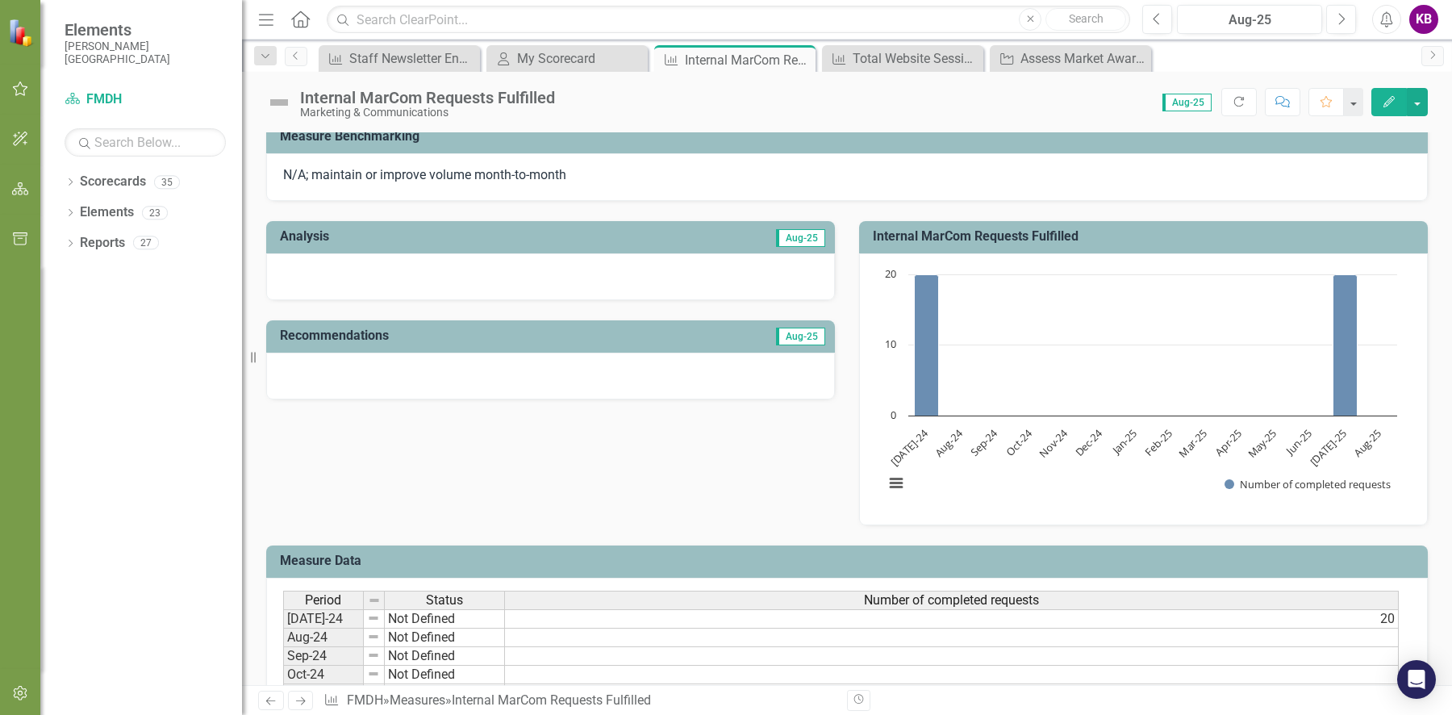
scroll to position [522, 0]
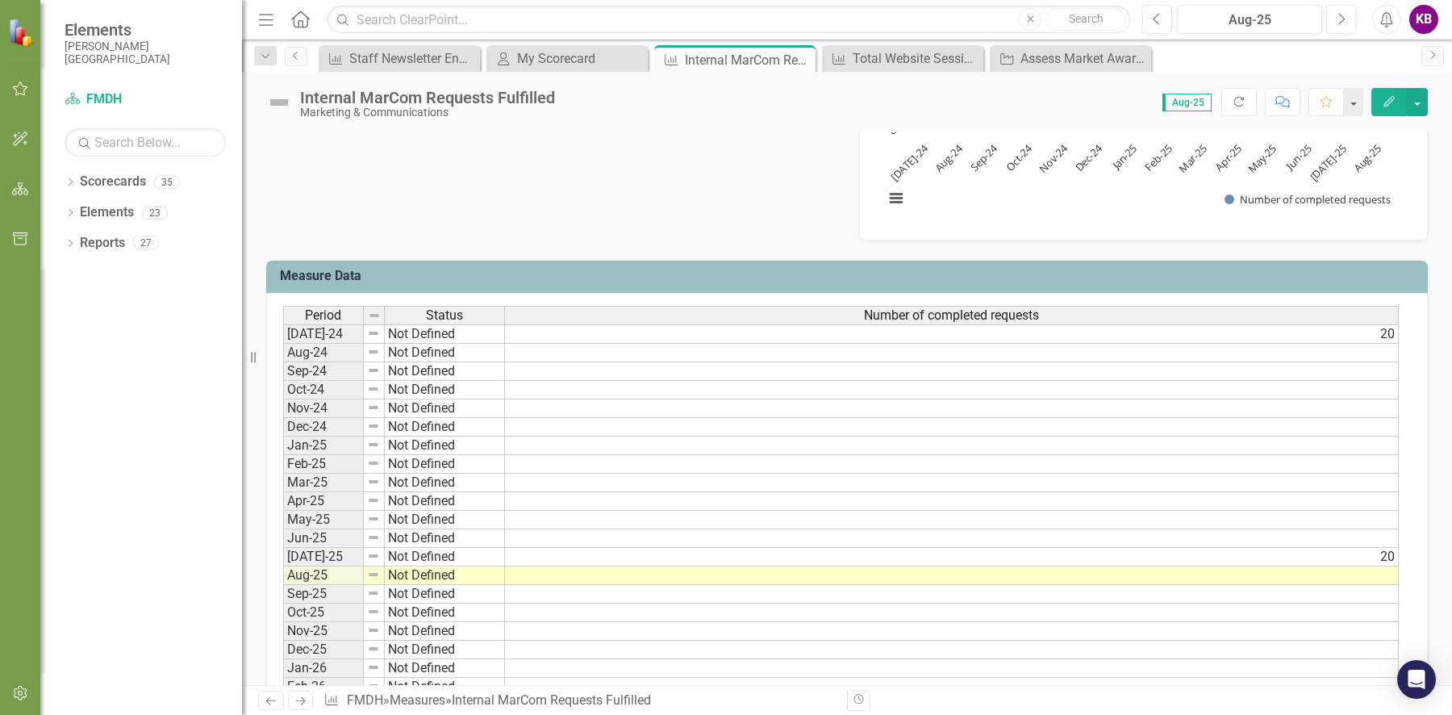
click at [1208, 570] on td at bounding box center [952, 575] width 894 height 19
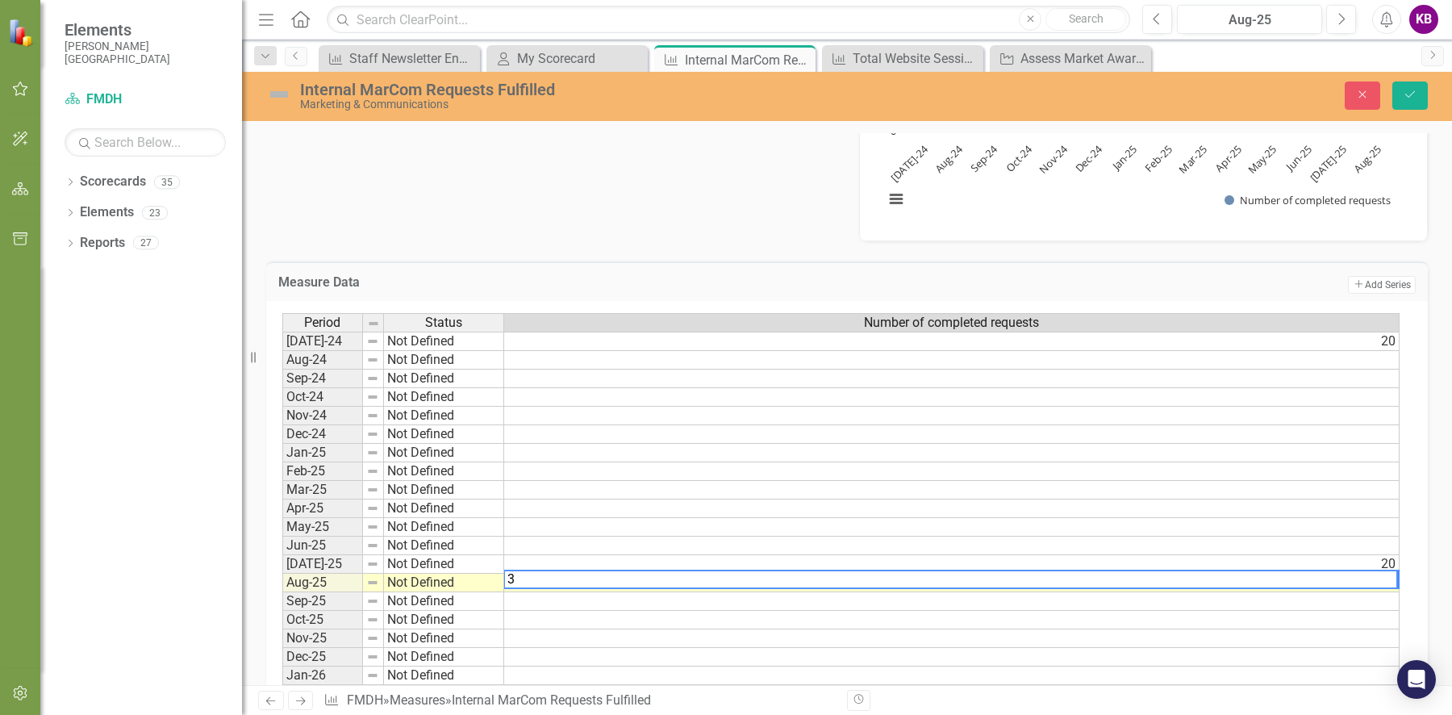
type textarea "37"
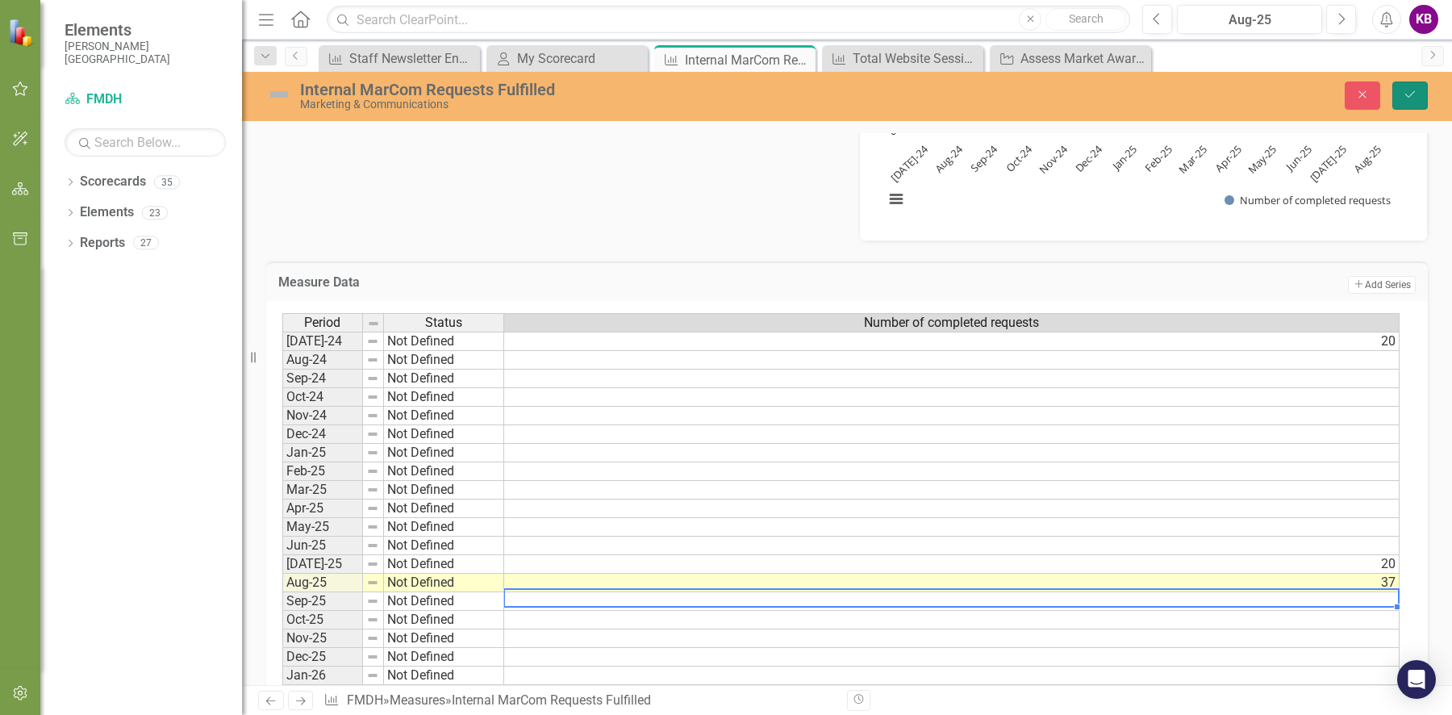
click at [1406, 98] on icon "Save" at bounding box center [1410, 94] width 15 height 11
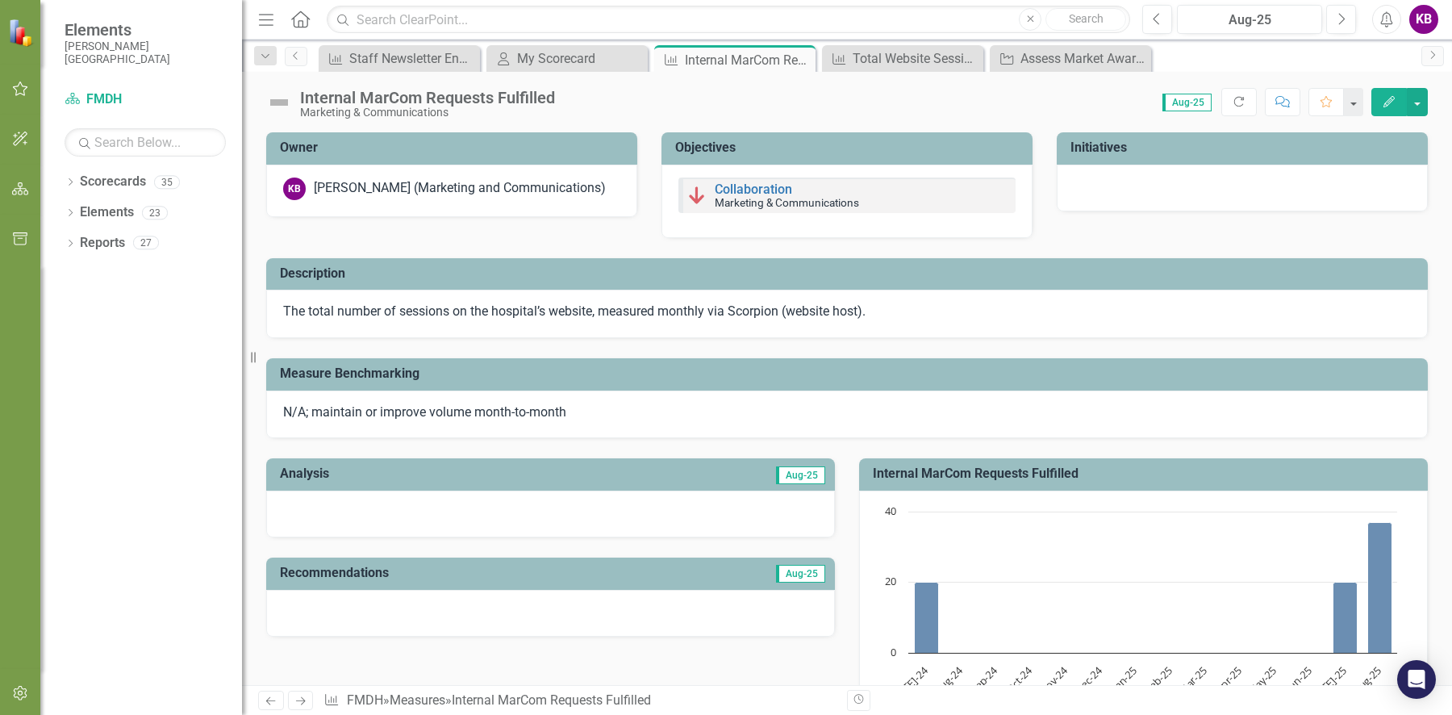
scroll to position [284, 0]
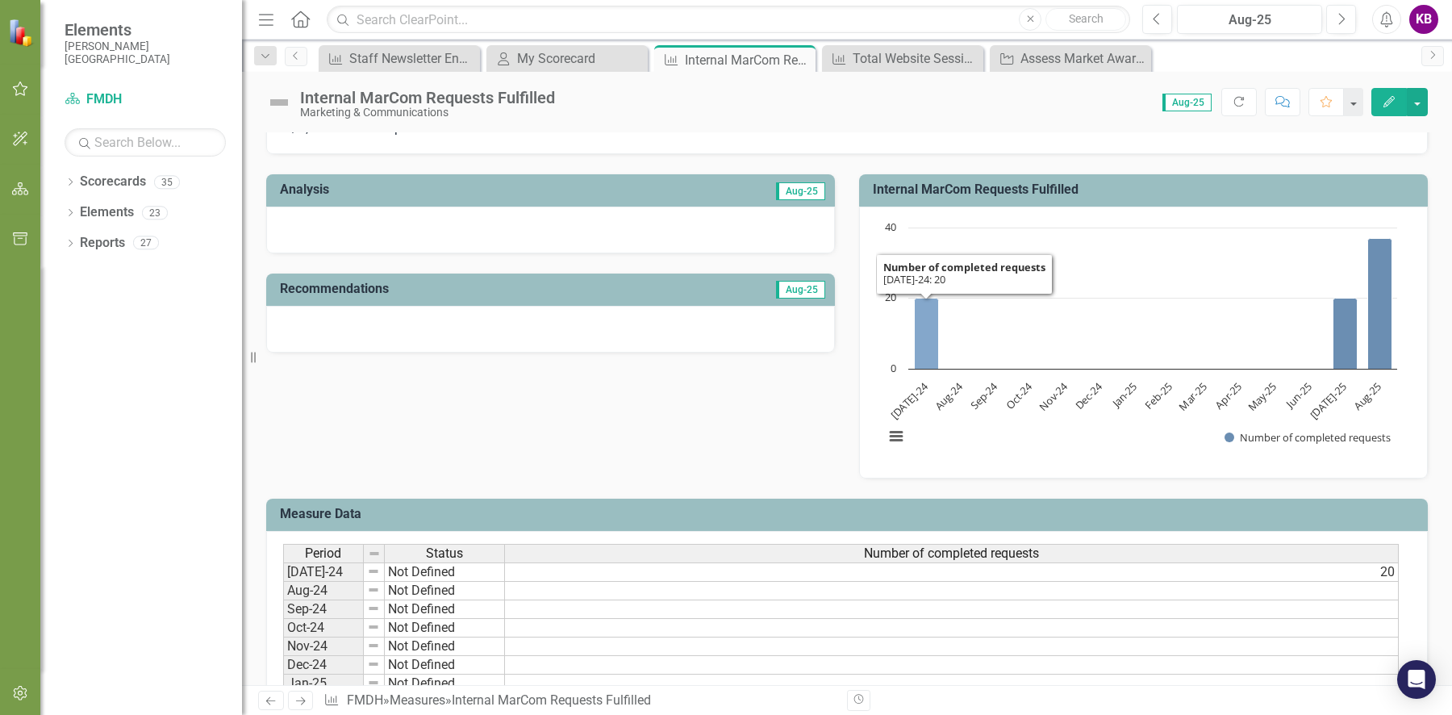
click at [915, 311] on icon "Jul-24, 20. Number of completed requests." at bounding box center [927, 333] width 24 height 71
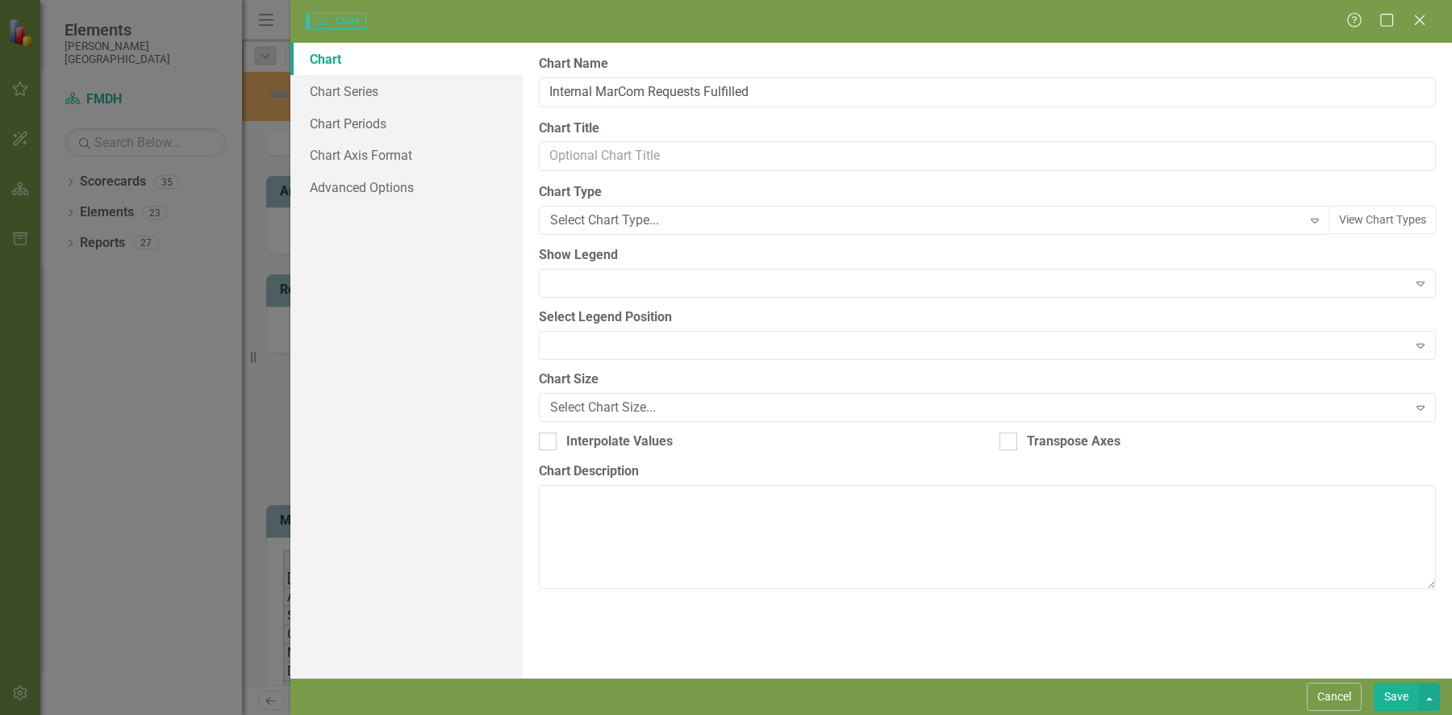
click at [1424, 19] on icon "Close" at bounding box center [1420, 20] width 16 height 13
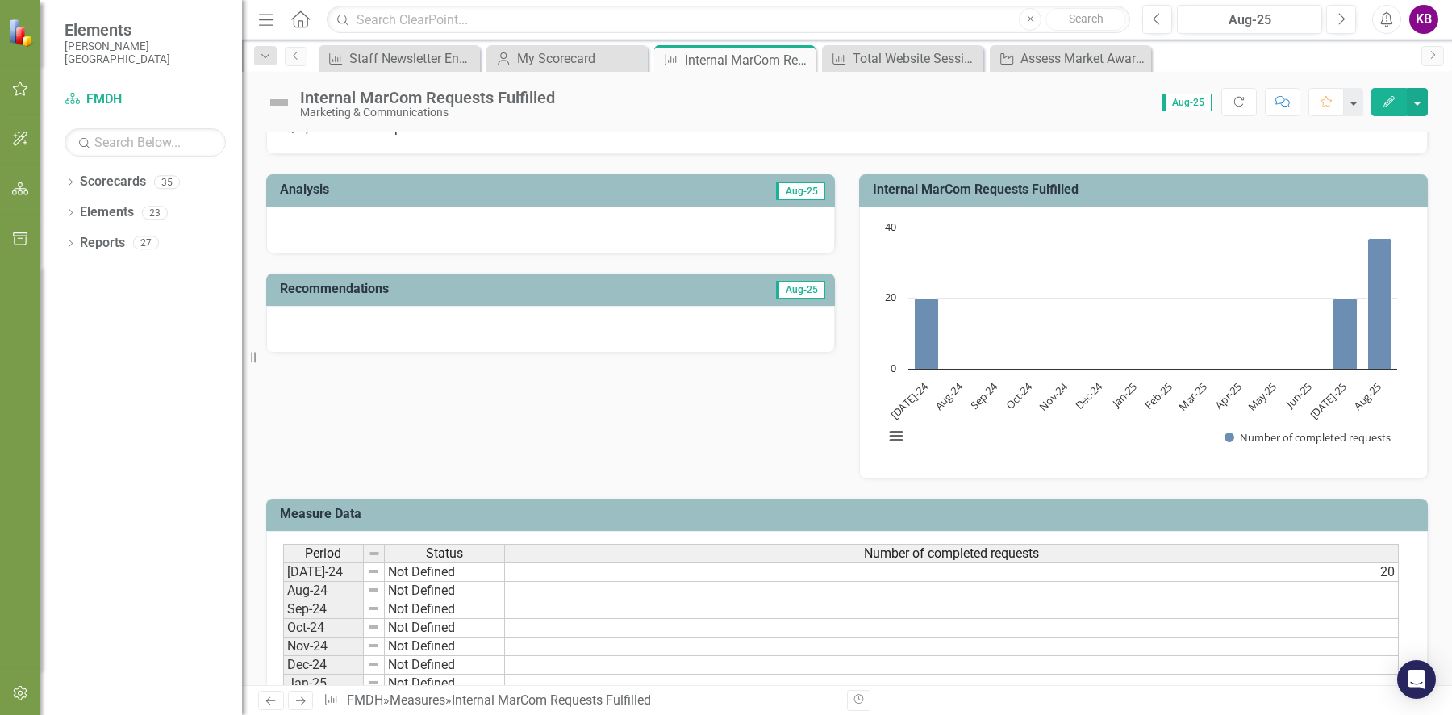
click at [1353, 567] on td "20" at bounding box center [952, 571] width 894 height 19
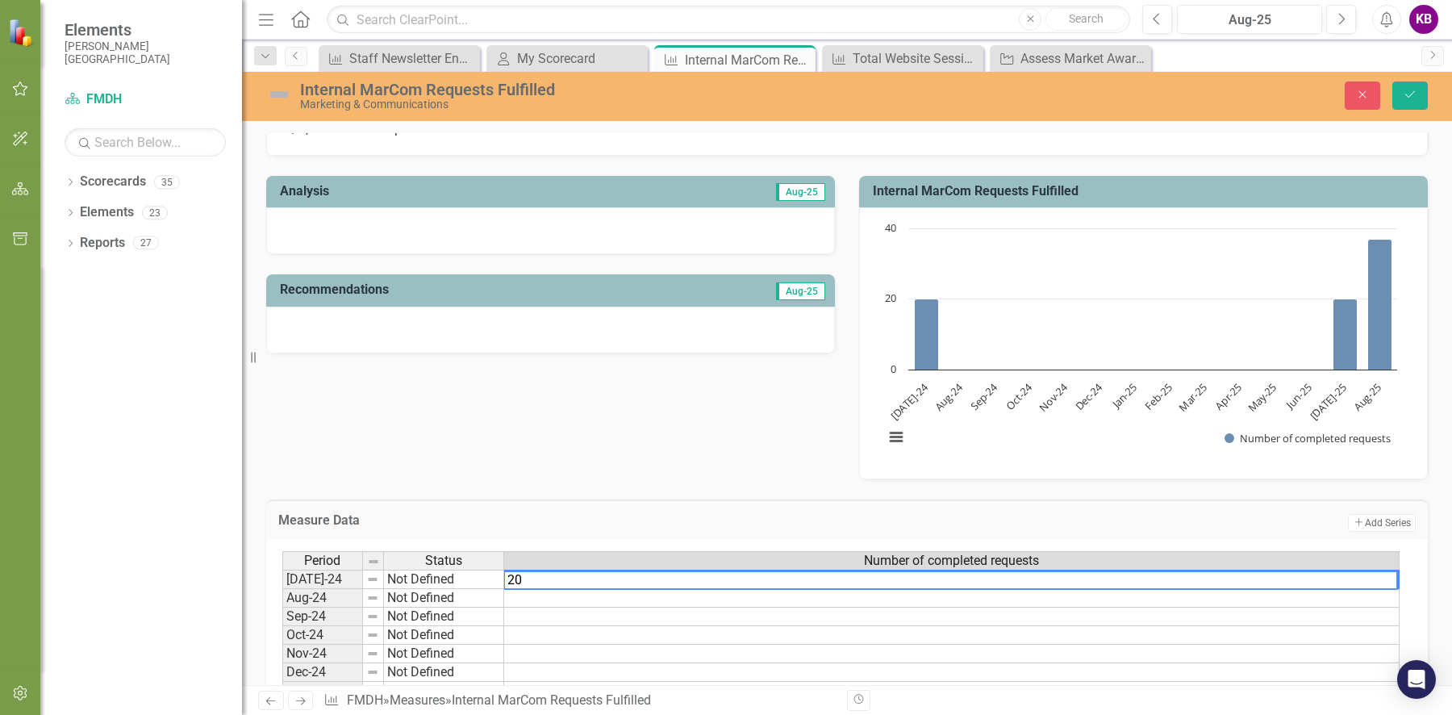
type textarea "2"
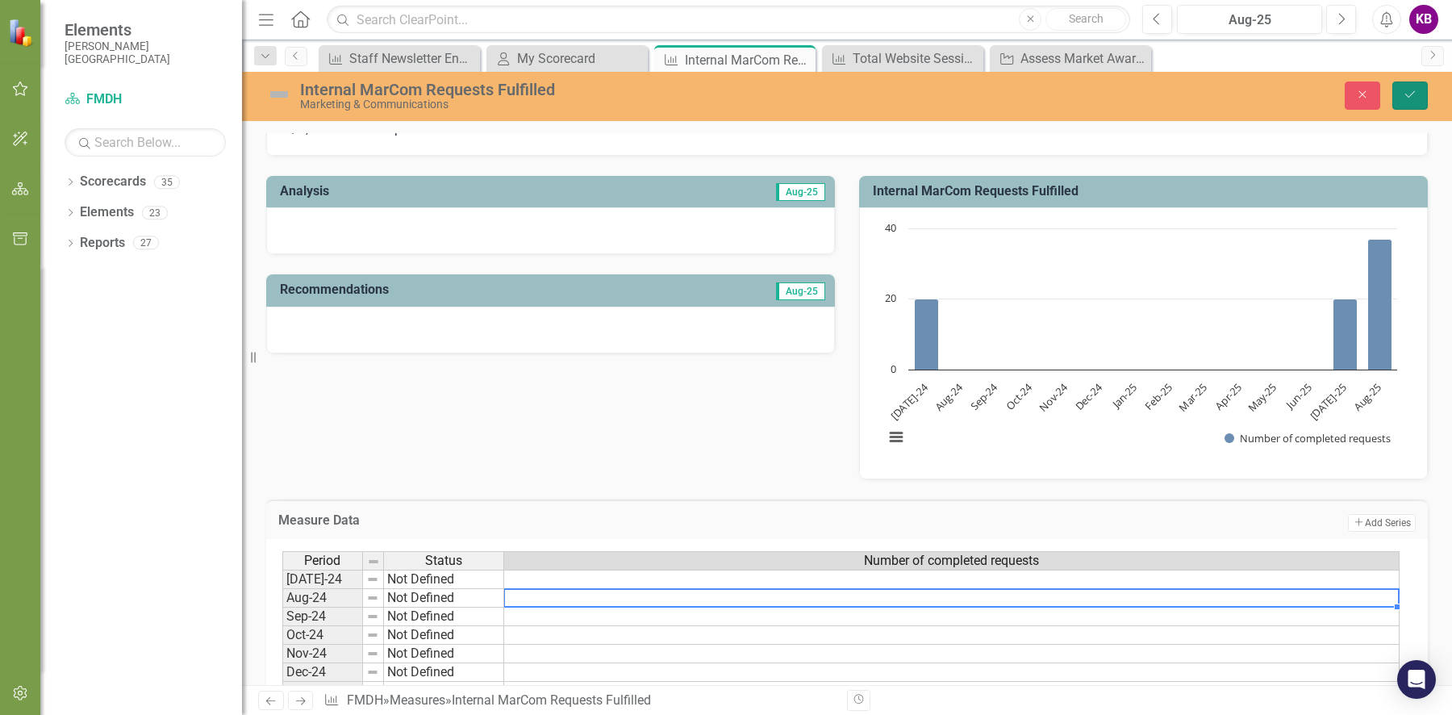
click at [1411, 96] on icon "Save" at bounding box center [1410, 94] width 15 height 11
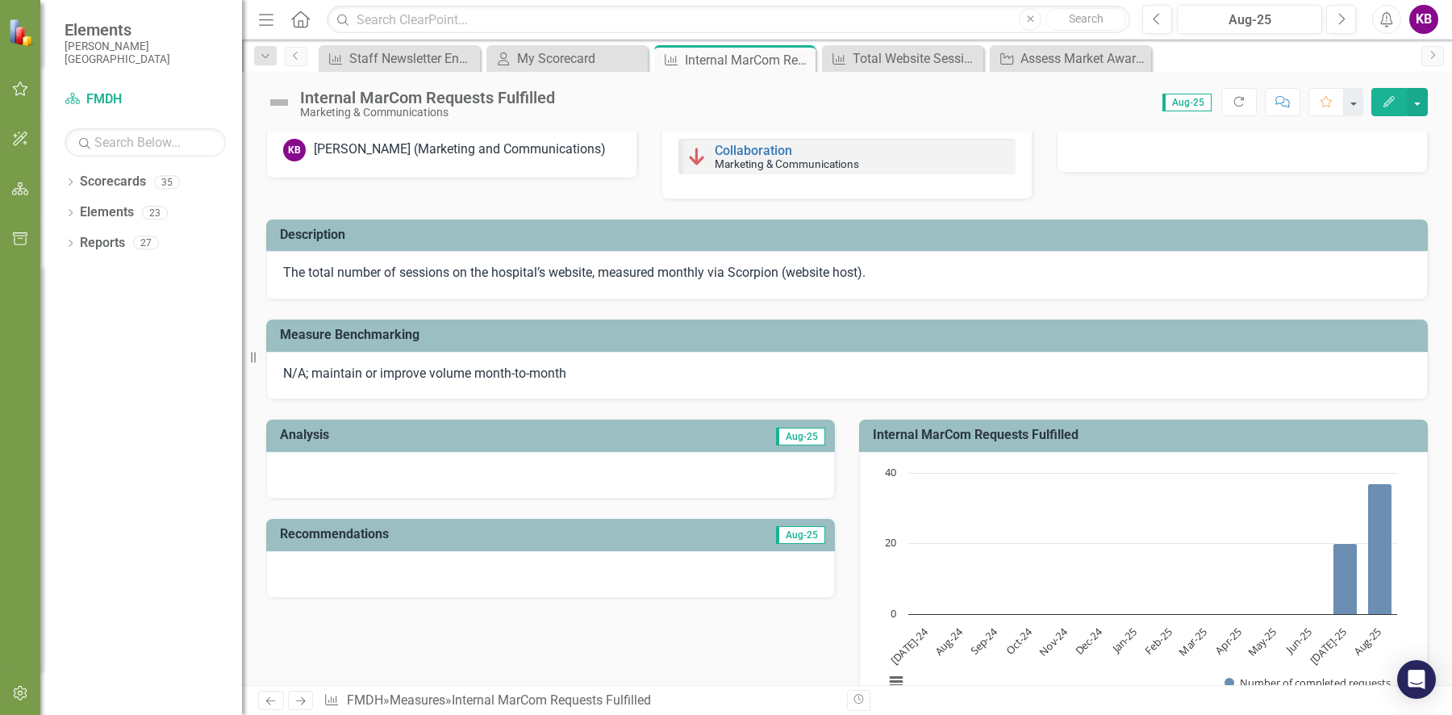
scroll to position [0, 0]
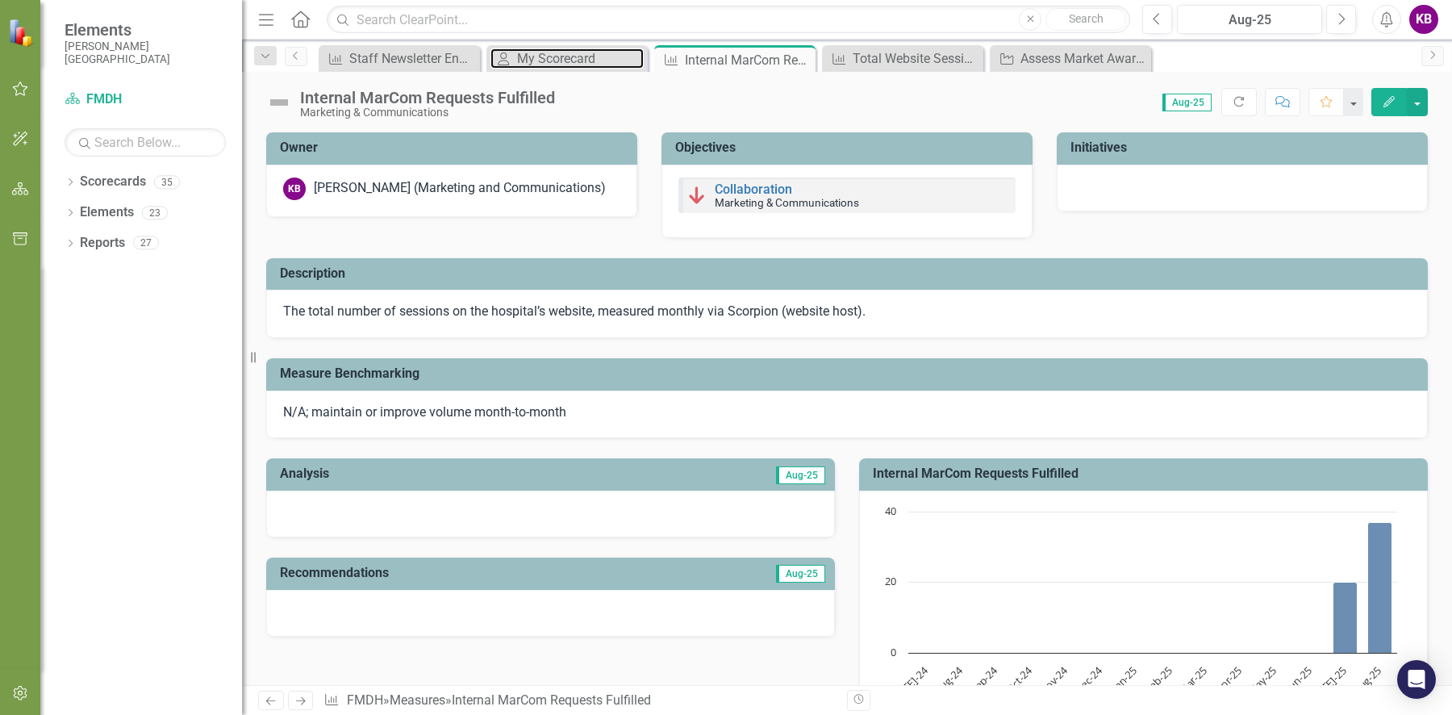
drag, startPoint x: 602, startPoint y: 58, endPoint x: 534, endPoint y: 32, distance: 72.5
click at [602, 58] on div "My Scorecard" at bounding box center [580, 58] width 127 height 20
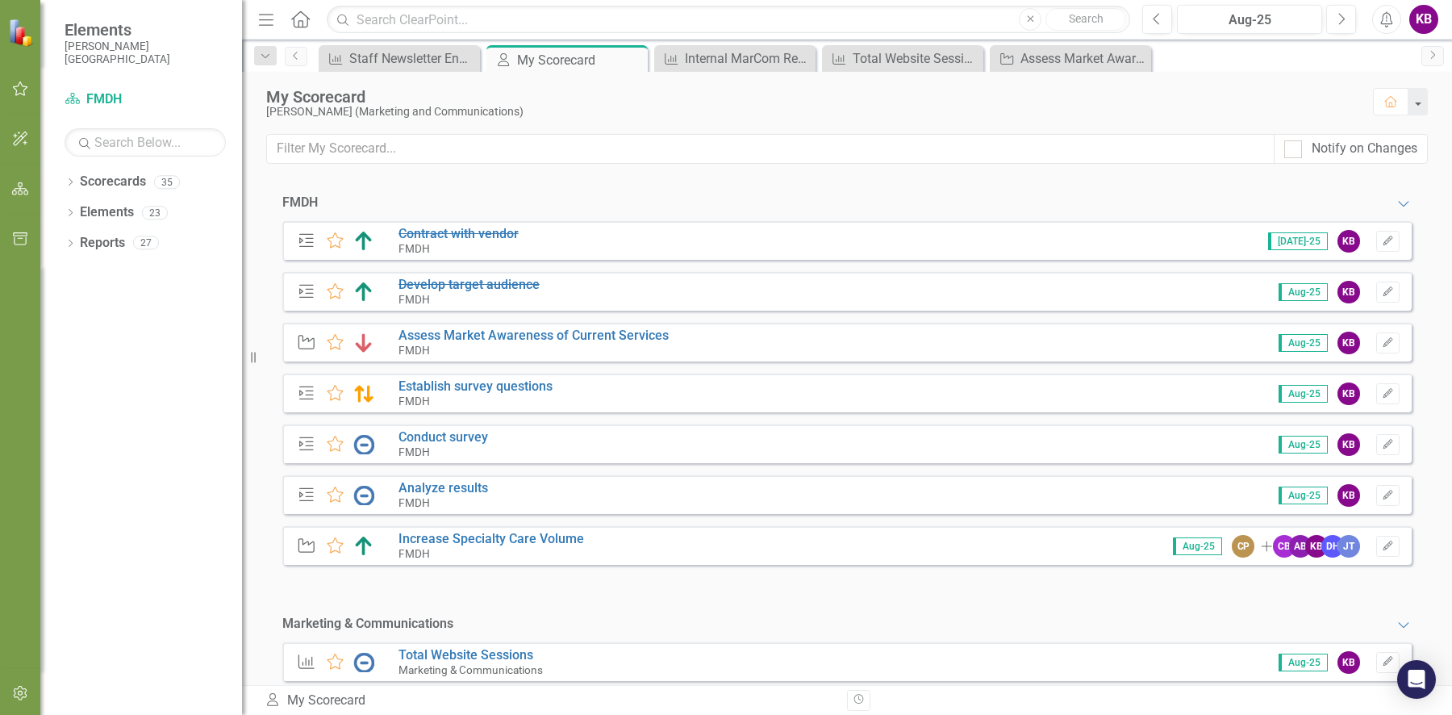
scroll to position [47, 0]
